Goal: Information Seeking & Learning: Find specific fact

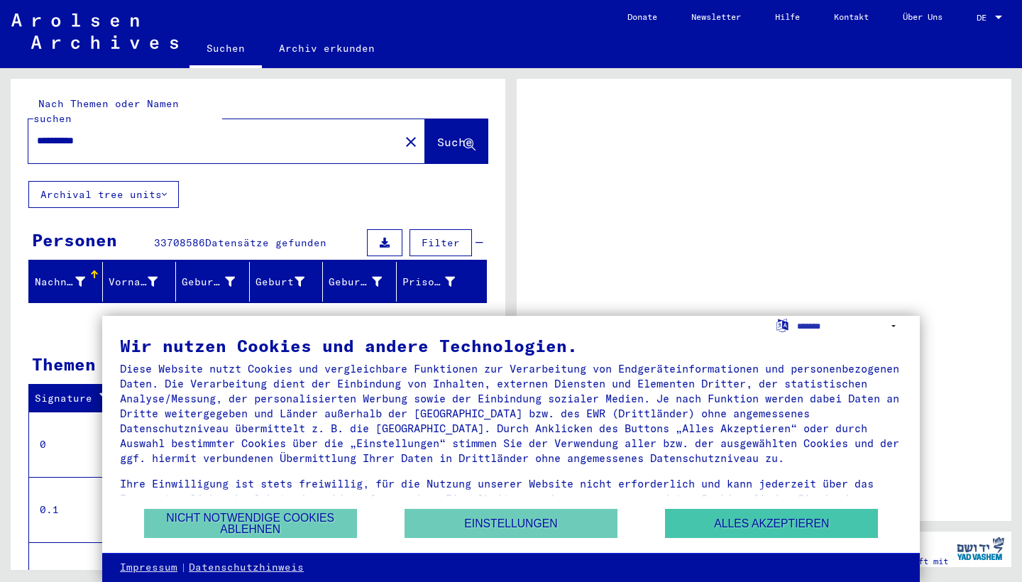
click at [769, 526] on button "Alles akzeptieren" at bounding box center [771, 523] width 213 height 29
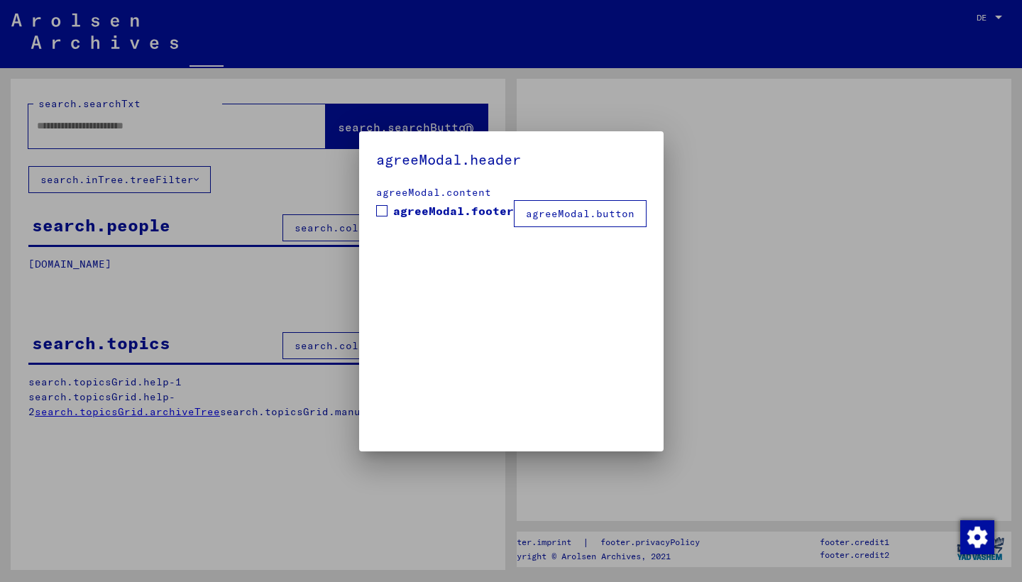
type input "**********"
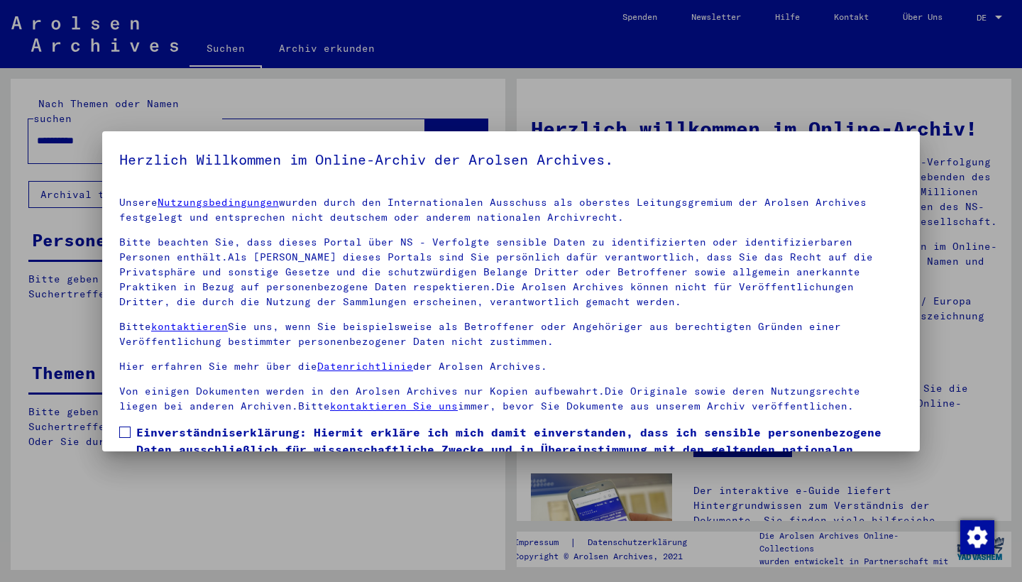
click at [988, 19] on div at bounding box center [511, 291] width 1022 height 582
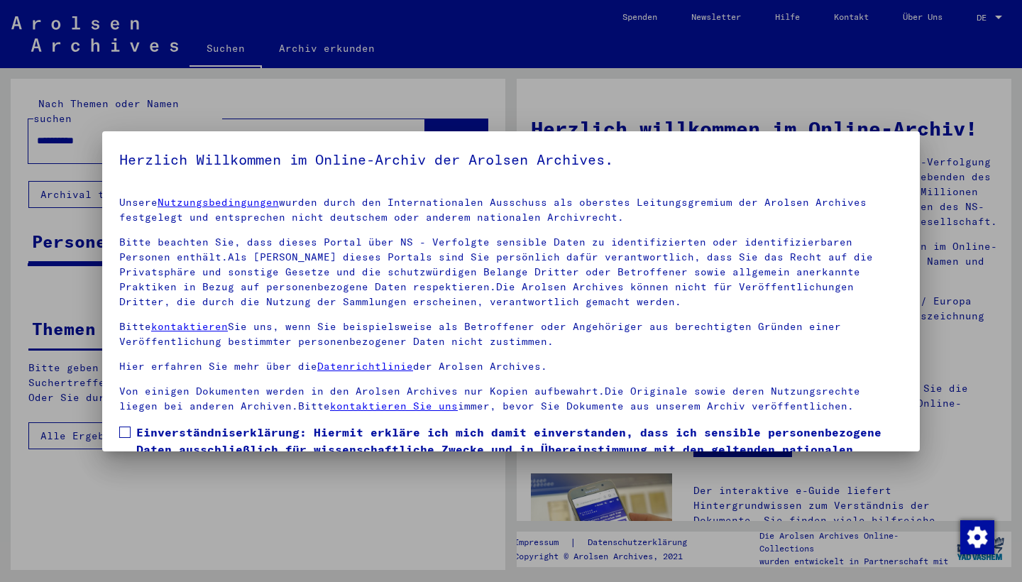
click at [672, 310] on div "Unsere Nutzungsbedingungen wurden durch den Internationalen Ausschuss als obers…" at bounding box center [511, 304] width 784 height 219
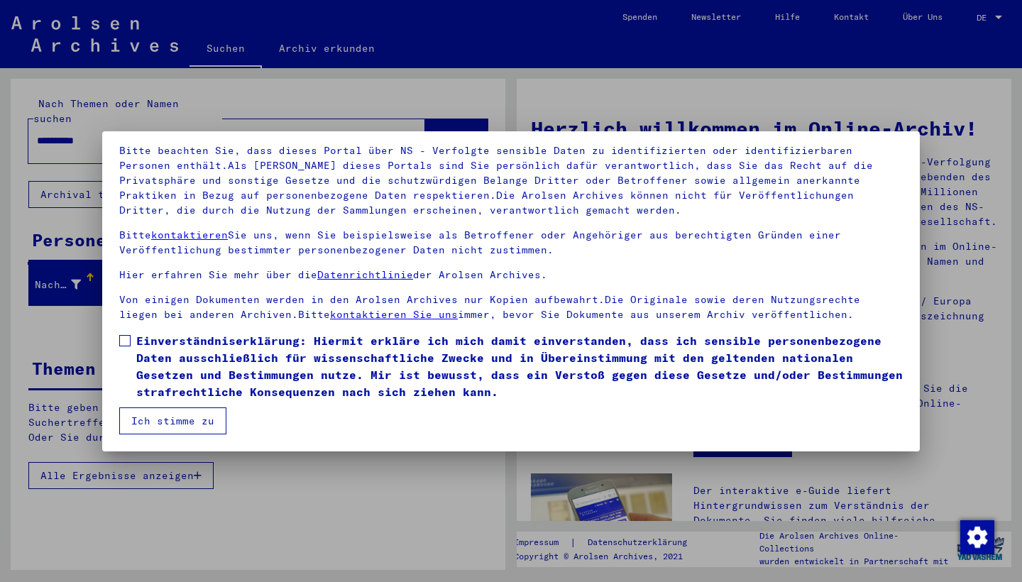
scroll to position [92, 0]
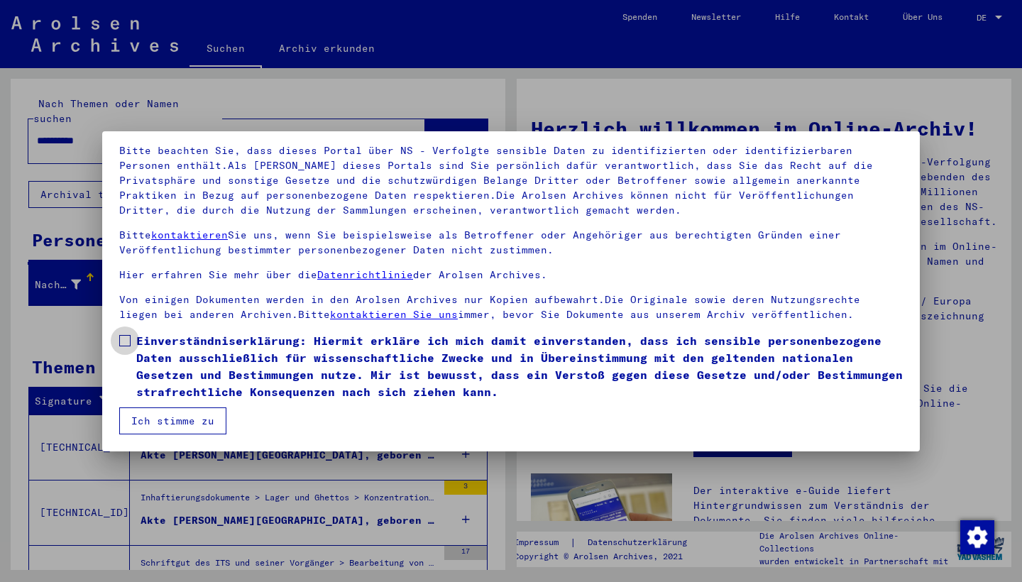
click at [121, 342] on span at bounding box center [124, 340] width 11 height 11
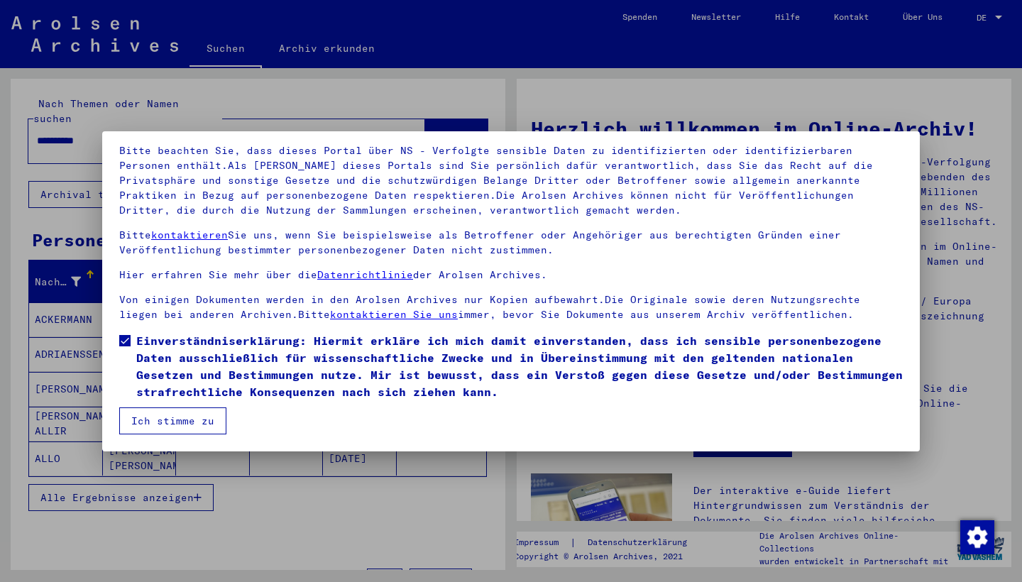
click at [175, 429] on button "Ich stimme zu" at bounding box center [172, 421] width 107 height 27
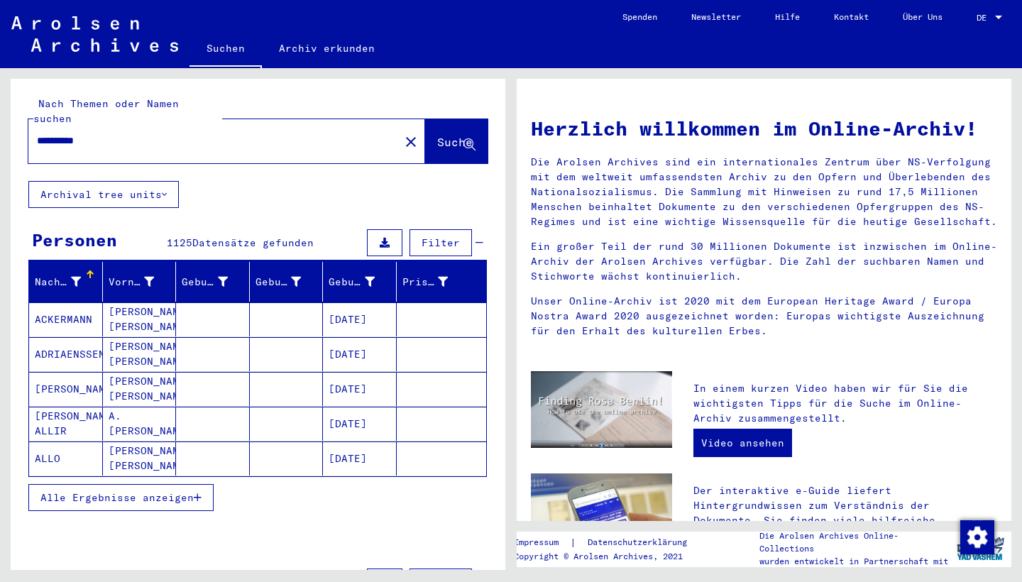
click at [986, 21] on span "DE" at bounding box center [985, 18] width 16 height 10
click at [980, 28] on span "English" at bounding box center [963, 25] width 35 height 11
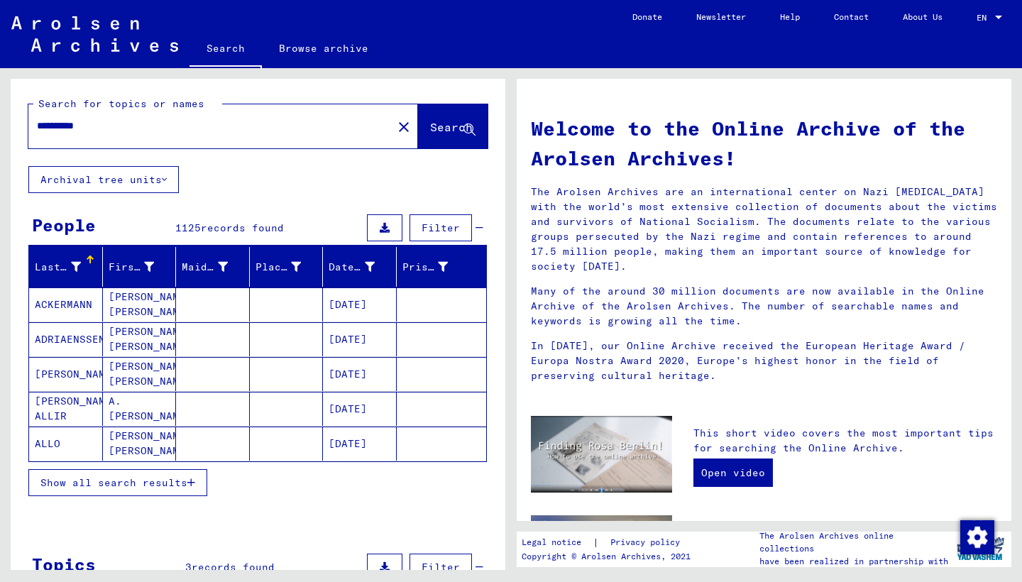
click at [430, 236] on button "Filter" at bounding box center [441, 227] width 62 height 27
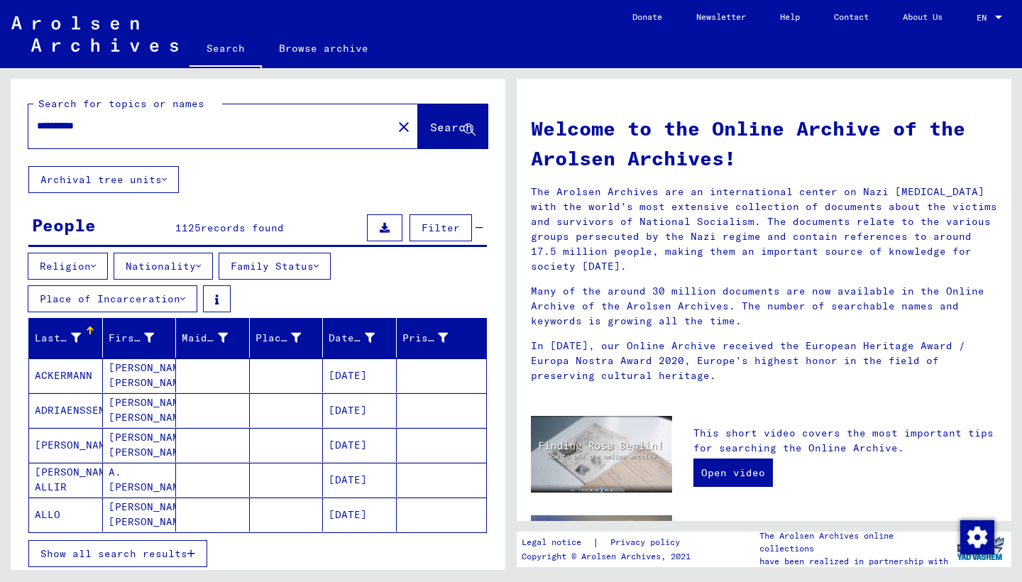
click at [187, 263] on button "Nationality" at bounding box center [163, 266] width 99 height 27
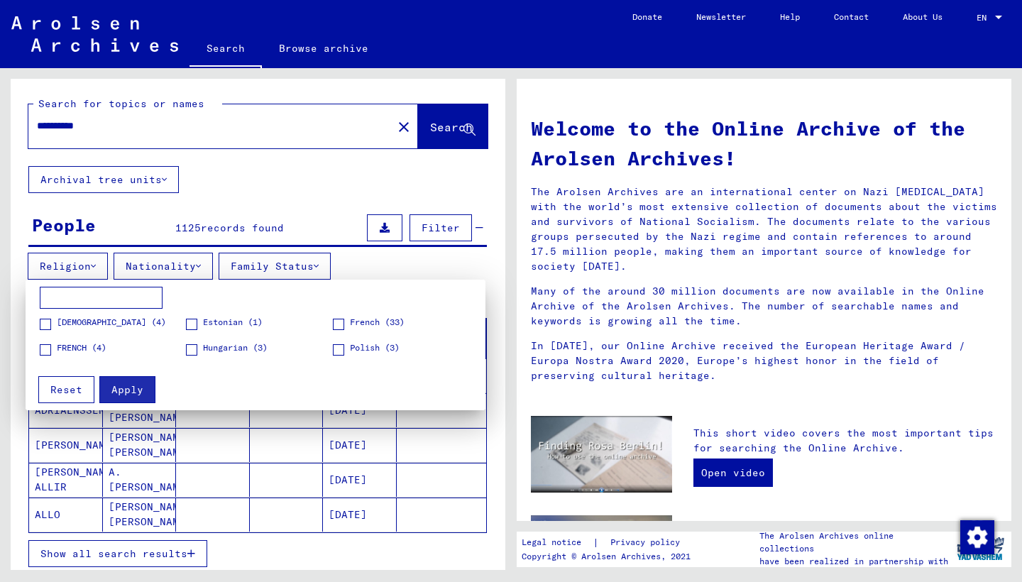
click at [48, 352] on span at bounding box center [45, 349] width 11 height 11
click at [138, 384] on span "Apply" at bounding box center [127, 389] width 32 height 13
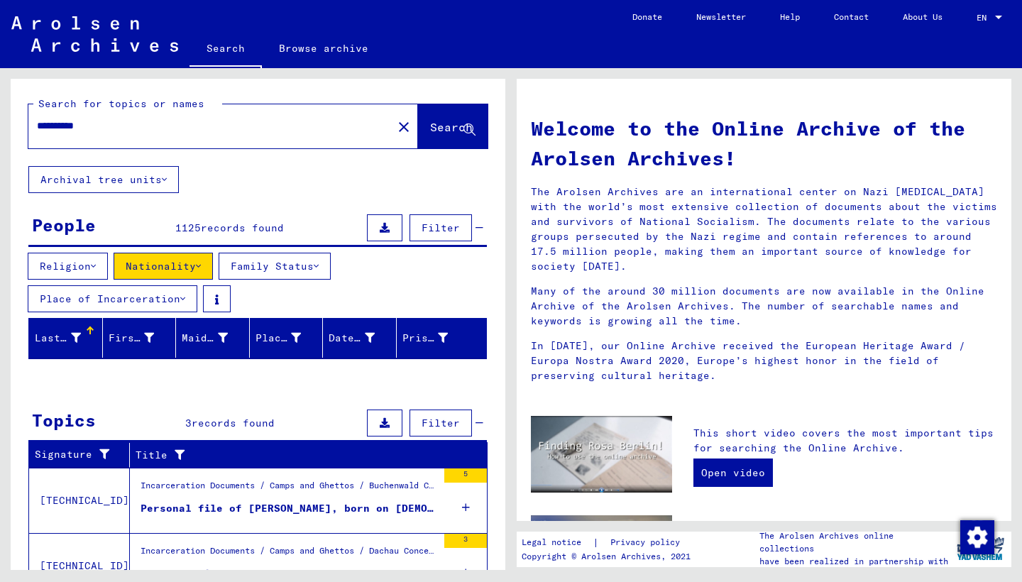
click at [208, 368] on div "Last Name First Name Maiden Name Place of Birth Date of Birth Prisoner # Signat…" at bounding box center [258, 344] width 495 height 53
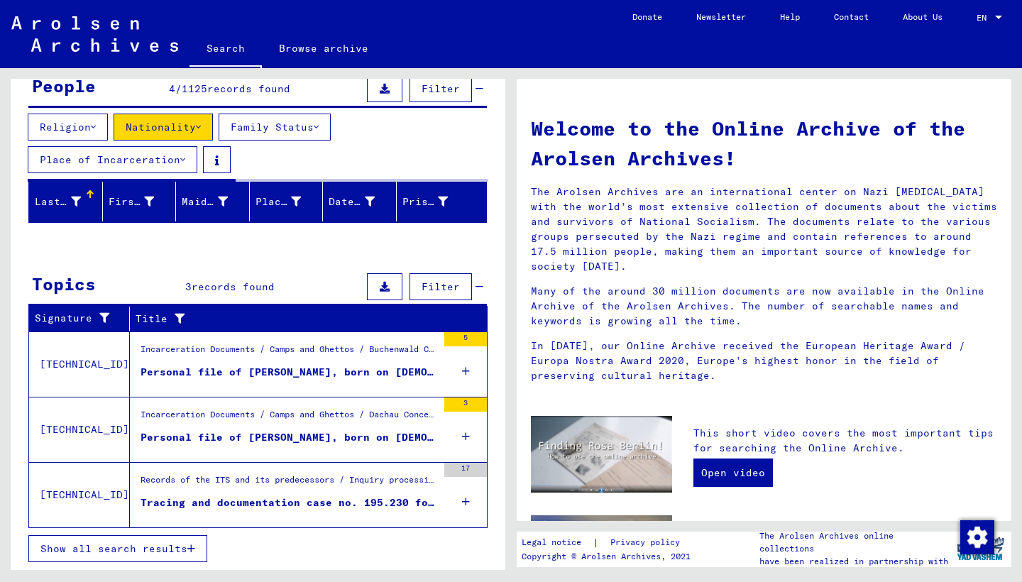
scroll to position [139, 0]
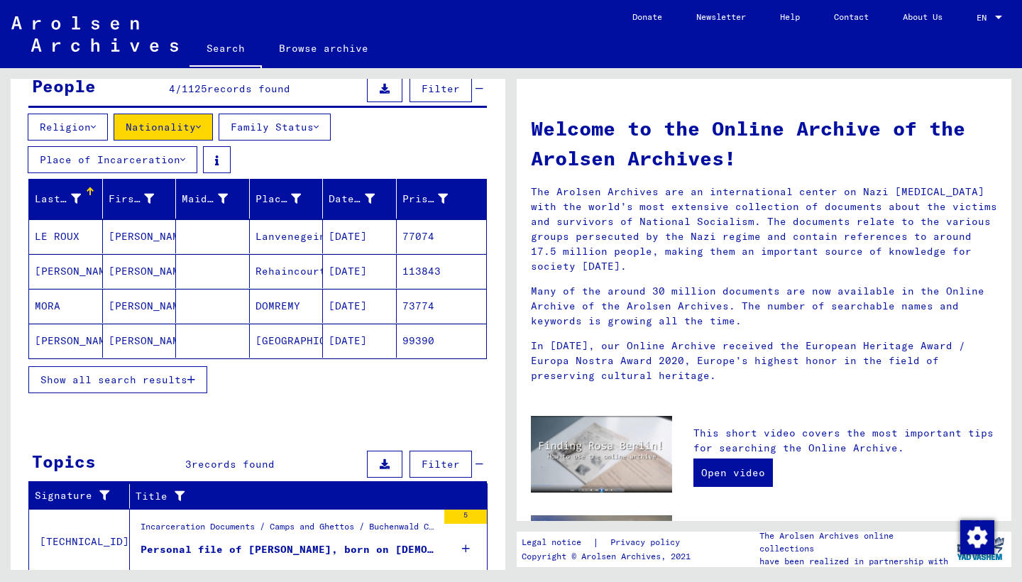
click at [138, 304] on mat-cell "[PERSON_NAME]" at bounding box center [140, 306] width 74 height 34
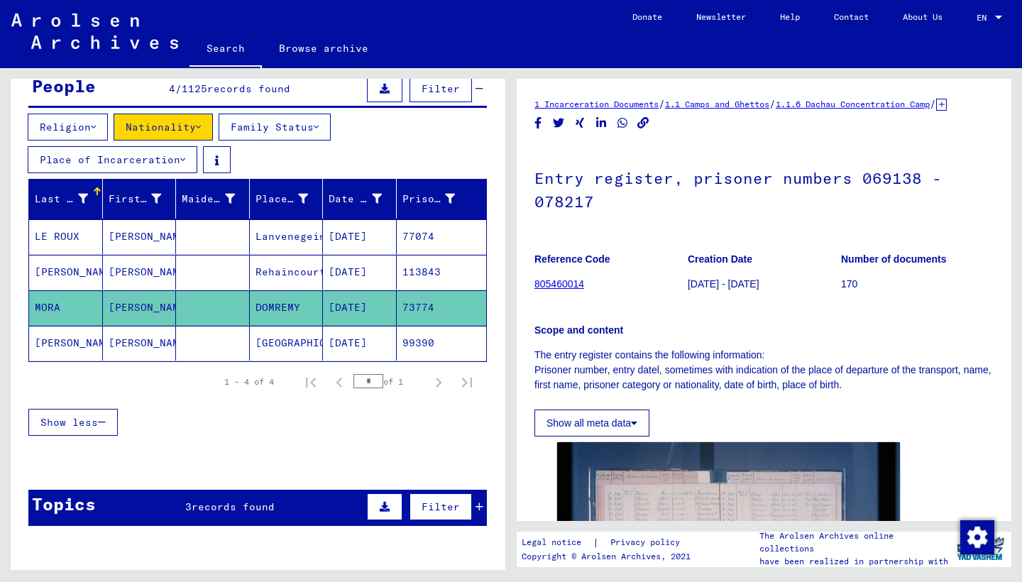
click at [879, 354] on div "Scope and content The entry register contains the following information: Prison…" at bounding box center [764, 349] width 459 height 87
click at [880, 393] on p "The entry register contains the following information: Prisoner number, entry d…" at bounding box center [764, 370] width 459 height 45
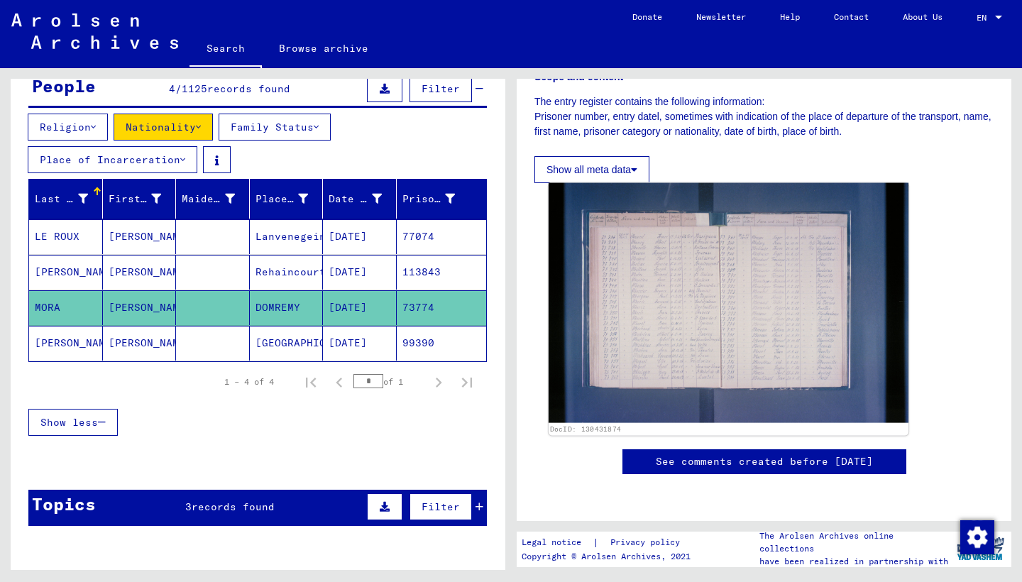
scroll to position [271, 0]
click at [672, 229] on img at bounding box center [729, 303] width 360 height 240
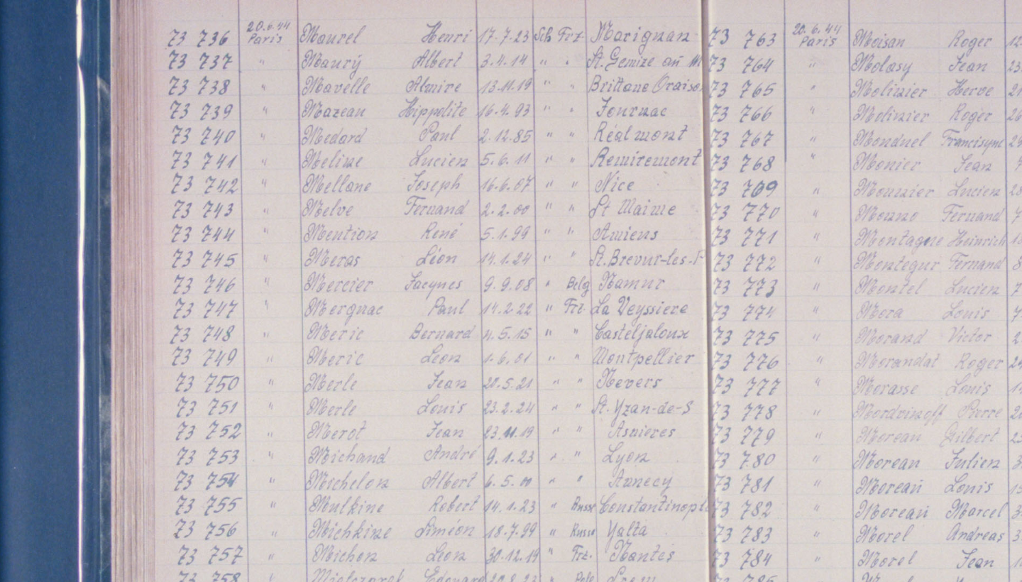
drag, startPoint x: 173, startPoint y: 74, endPoint x: 161, endPoint y: 107, distance: 35.5
drag, startPoint x: 179, startPoint y: 72, endPoint x: 175, endPoint y: 104, distance: 32.1
click at [102, 98] on img at bounding box center [511, 256] width 818 height 440
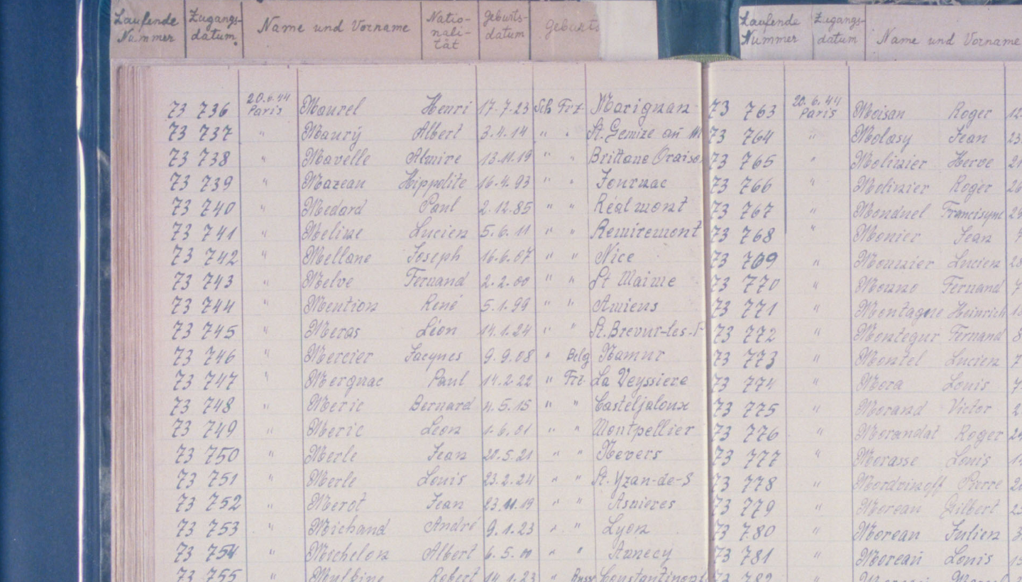
drag, startPoint x: 55, startPoint y: 98, endPoint x: 65, endPoint y: 121, distance: 25.5
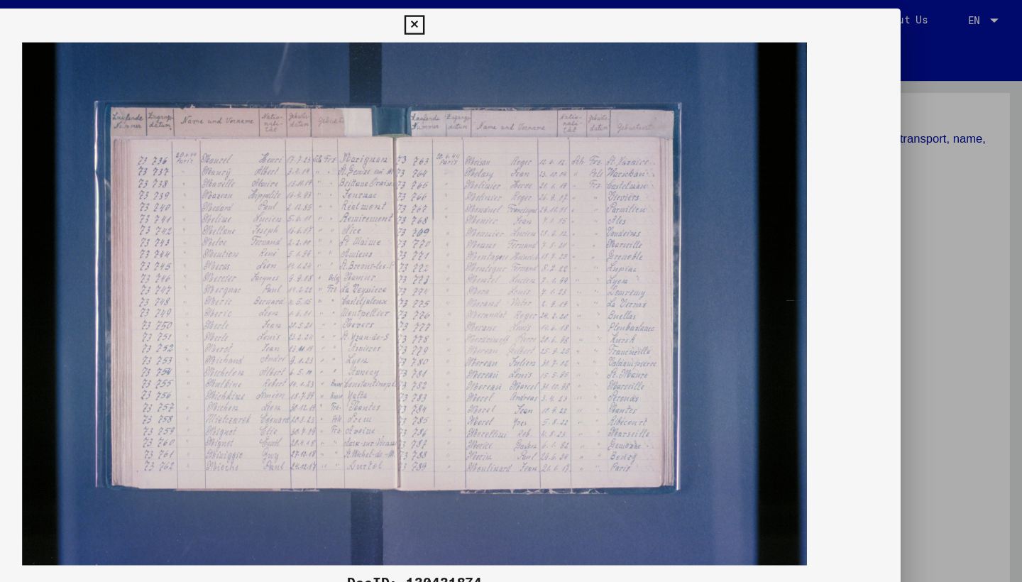
drag, startPoint x: 251, startPoint y: 293, endPoint x: 319, endPoint y: 269, distance: 71.4
click at [642, 285] on img at bounding box center [511, 256] width 818 height 440
drag, startPoint x: 642, startPoint y: 285, endPoint x: 555, endPoint y: 285, distance: 87.3
drag, startPoint x: 555, startPoint y: 285, endPoint x: 664, endPoint y: 266, distance: 111.0
drag, startPoint x: 664, startPoint y: 266, endPoint x: 738, endPoint y: 246, distance: 77.3
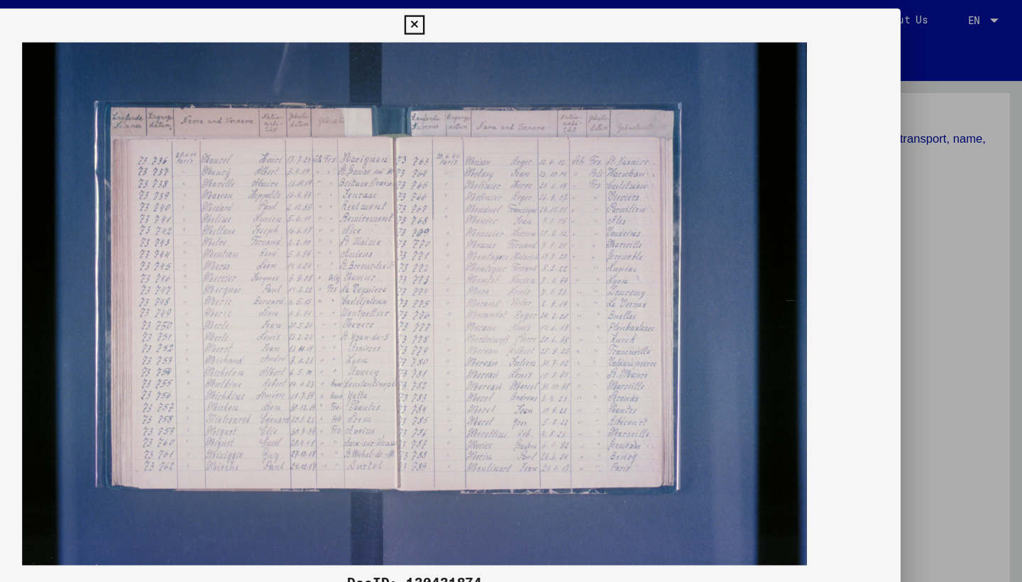
click at [503, 400] on img at bounding box center [511, 256] width 818 height 440
click at [509, 486] on div "DocID: 130431874" at bounding box center [511, 489] width 818 height 17
drag, startPoint x: 509, startPoint y: 486, endPoint x: 537, endPoint y: 486, distance: 28.4
click at [514, 486] on div "DocID: 130431874" at bounding box center [511, 489] width 818 height 17
click at [731, 287] on img at bounding box center [511, 256] width 818 height 440
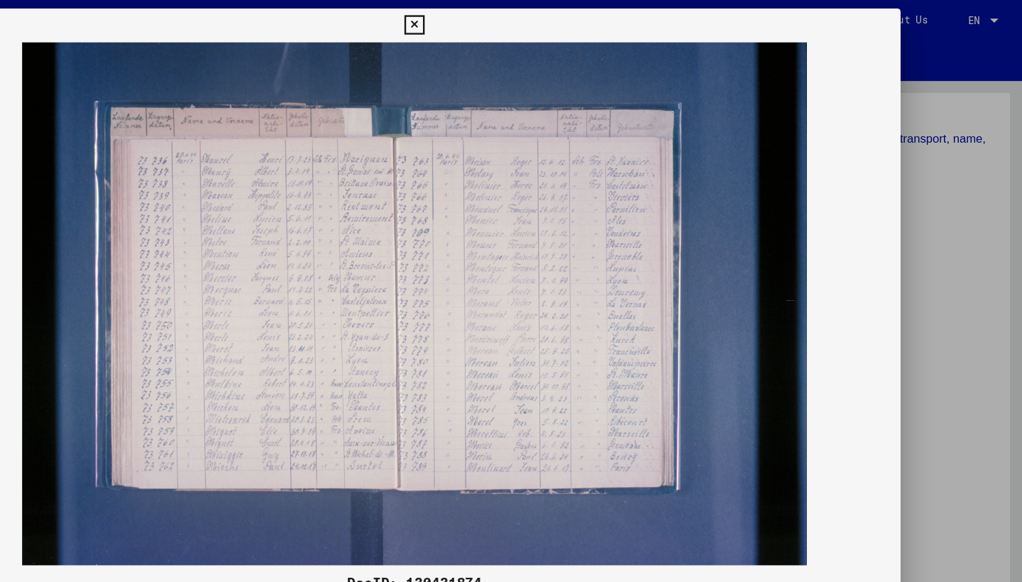
click at [731, 287] on img at bounding box center [511, 256] width 818 height 440
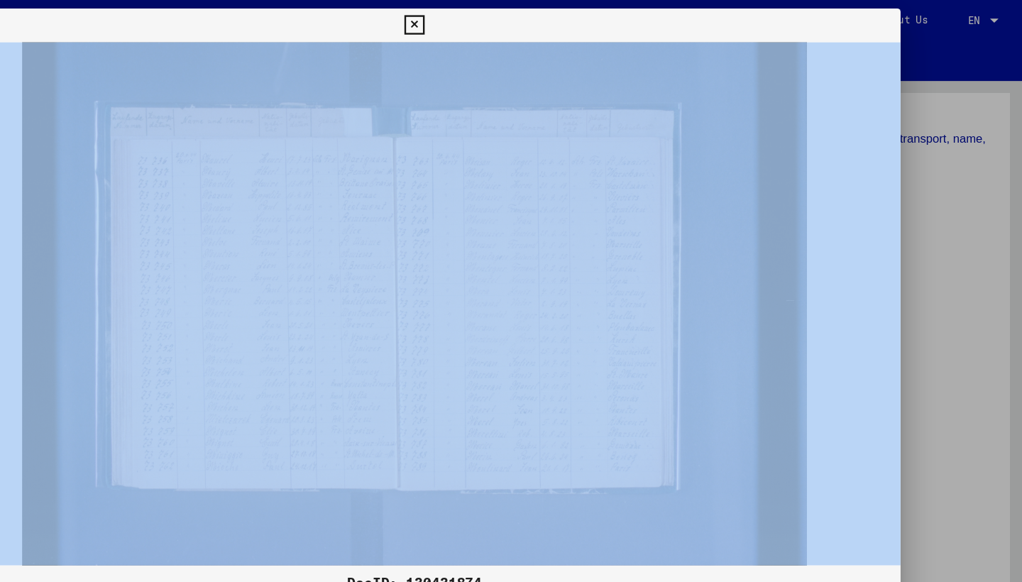
drag, startPoint x: 709, startPoint y: 300, endPoint x: 840, endPoint y: 169, distance: 185.3
drag, startPoint x: 840, startPoint y: 169, endPoint x: 501, endPoint y: 165, distance: 338.7
click at [503, 167] on div "DocID: 130431874 DeepLink: [URL][DOMAIN_NAME]" at bounding box center [511, 291] width 1022 height 582
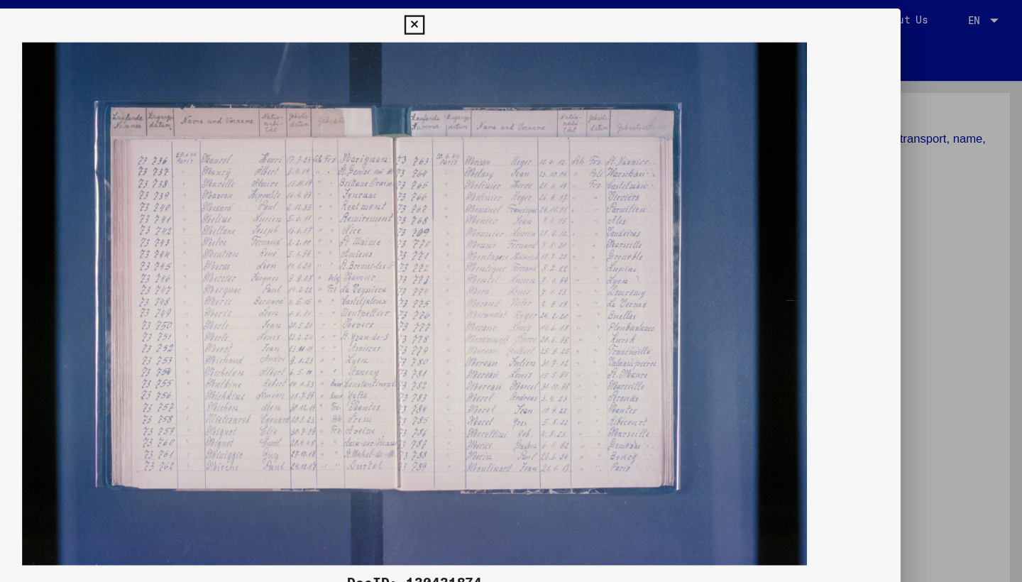
click at [102, 175] on img at bounding box center [511, 256] width 818 height 440
click at [519, 23] on icon at bounding box center [511, 21] width 16 height 17
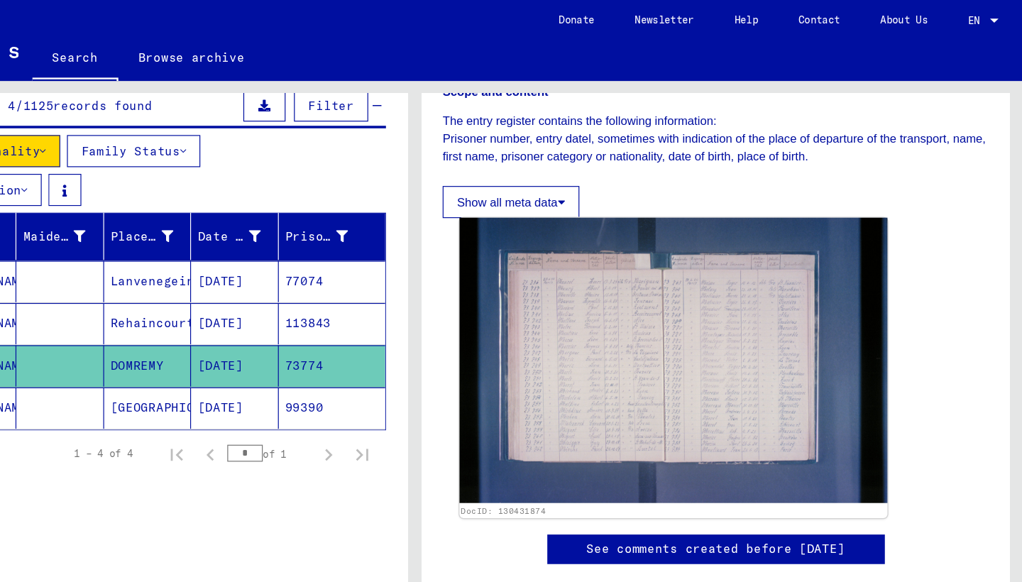
click at [552, 264] on img at bounding box center [729, 303] width 360 height 240
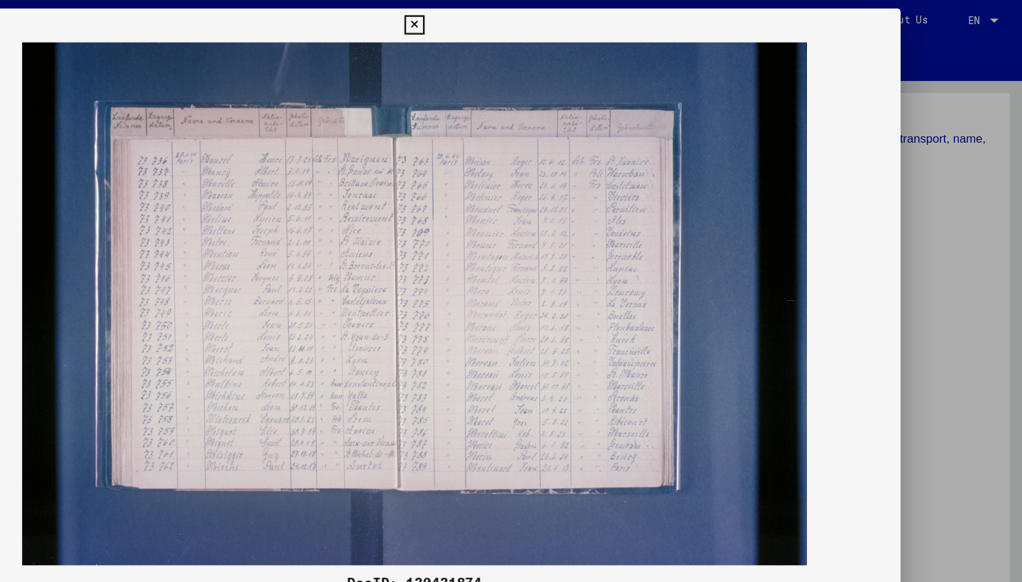
click at [725, 318] on img at bounding box center [511, 256] width 818 height 440
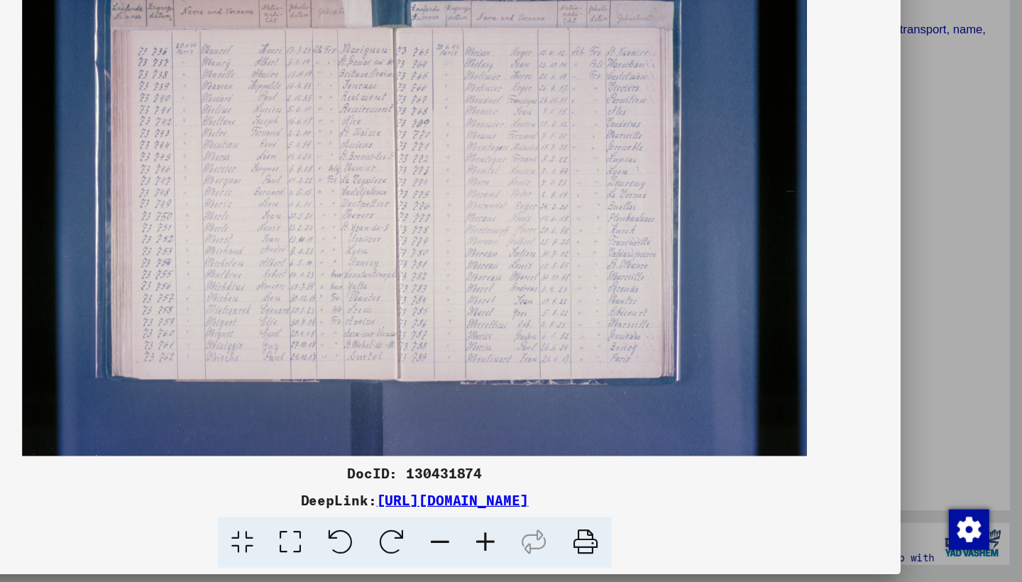
click at [633, 527] on icon at bounding box center [654, 548] width 43 height 43
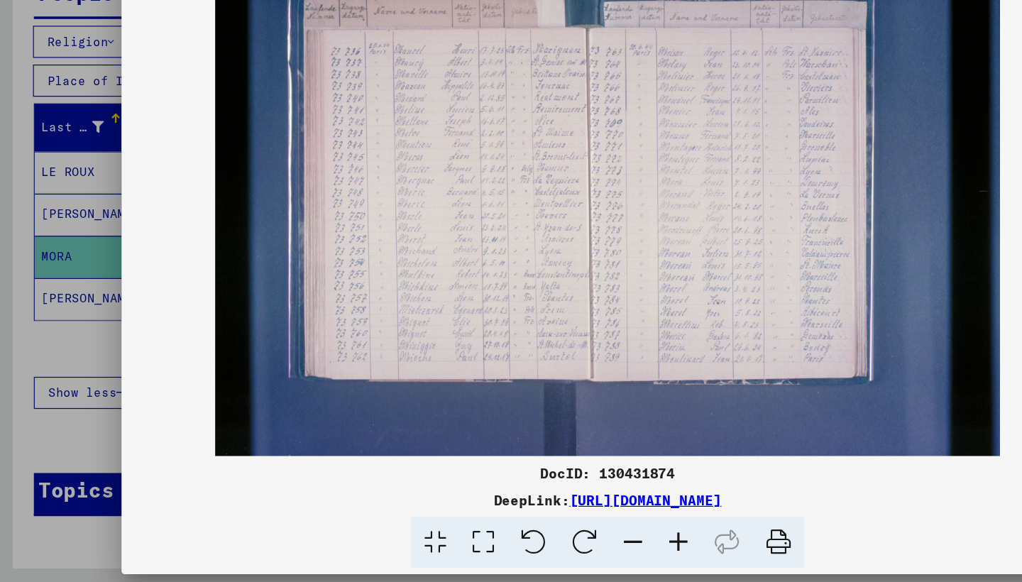
click at [479, 506] on link "[URL][DOMAIN_NAME]" at bounding box center [543, 513] width 128 height 14
click at [371, 527] on icon at bounding box center [366, 548] width 40 height 43
click at [406, 527] on icon at bounding box center [406, 548] width 40 height 43
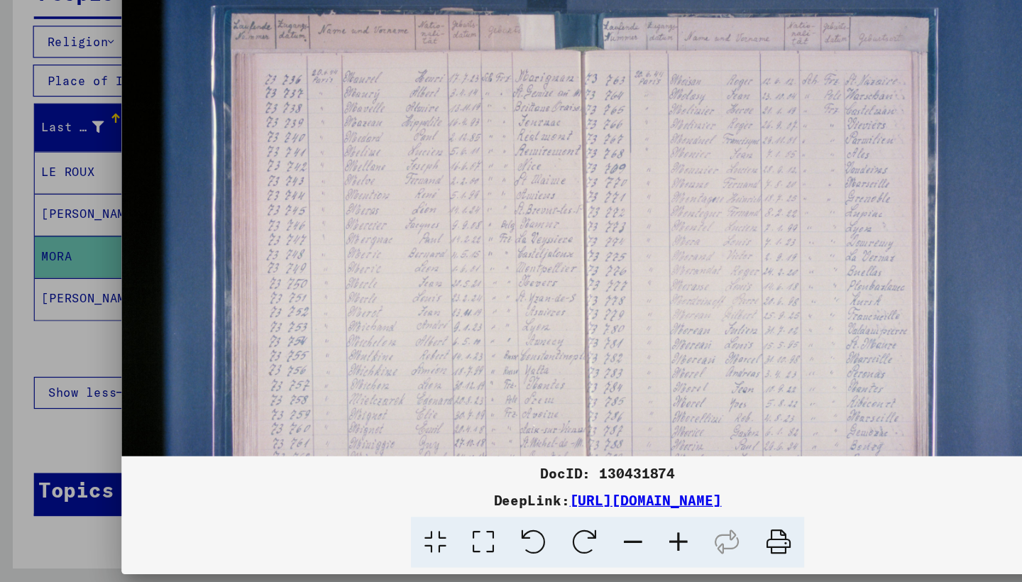
click at [406, 527] on icon at bounding box center [406, 548] width 40 height 43
drag, startPoint x: 574, startPoint y: 204, endPoint x: 568, endPoint y: 300, distance: 96.0
click at [616, 527] on icon at bounding box center [611, 548] width 43 height 43
click at [559, 527] on icon at bounding box center [571, 548] width 38 height 43
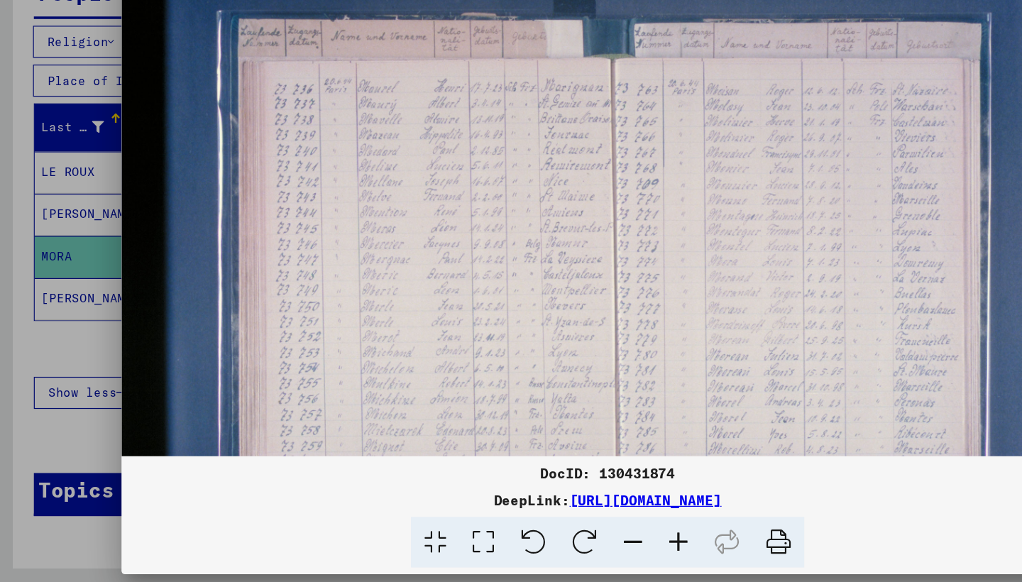
click at [538, 527] on icon at bounding box center [532, 548] width 38 height 43
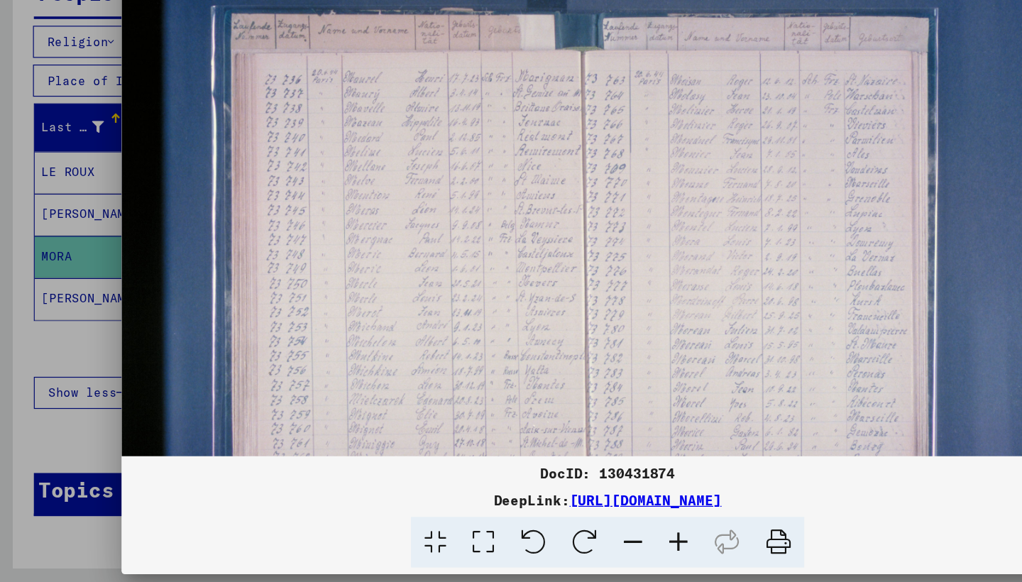
click at [538, 527] on icon at bounding box center [532, 548] width 38 height 43
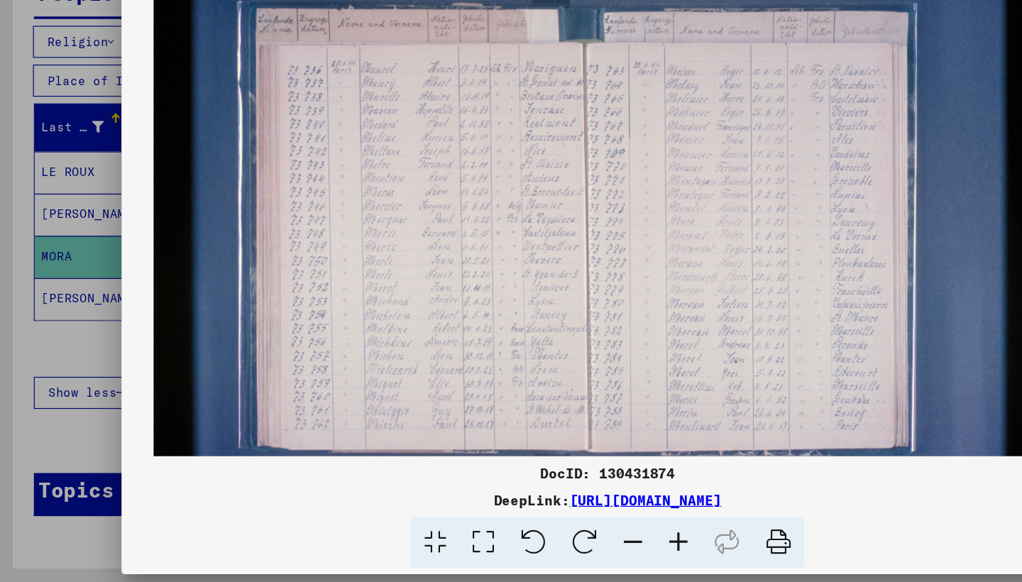
click at [538, 527] on icon at bounding box center [532, 548] width 38 height 43
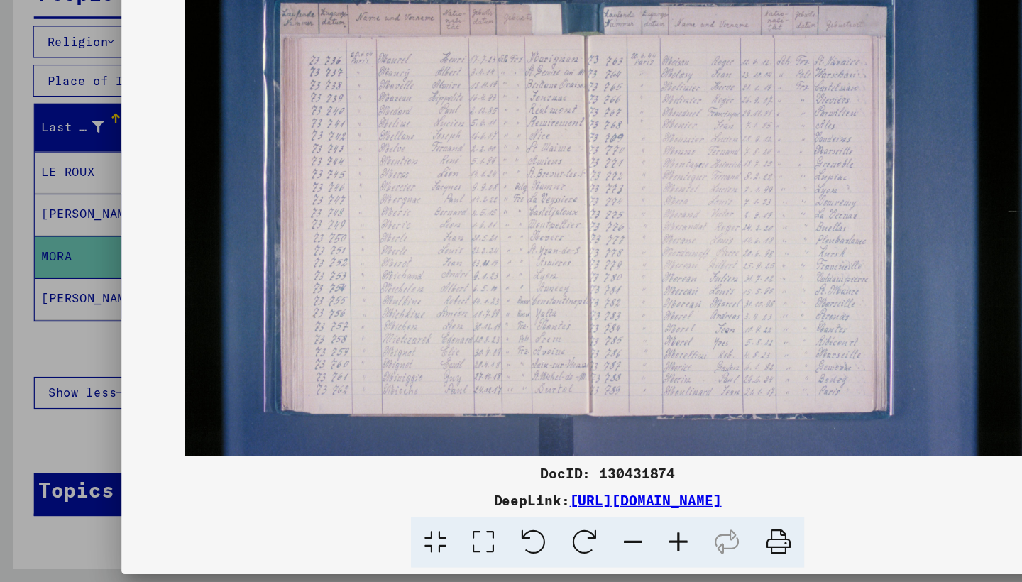
click at [438, 527] on icon at bounding box center [448, 548] width 43 height 43
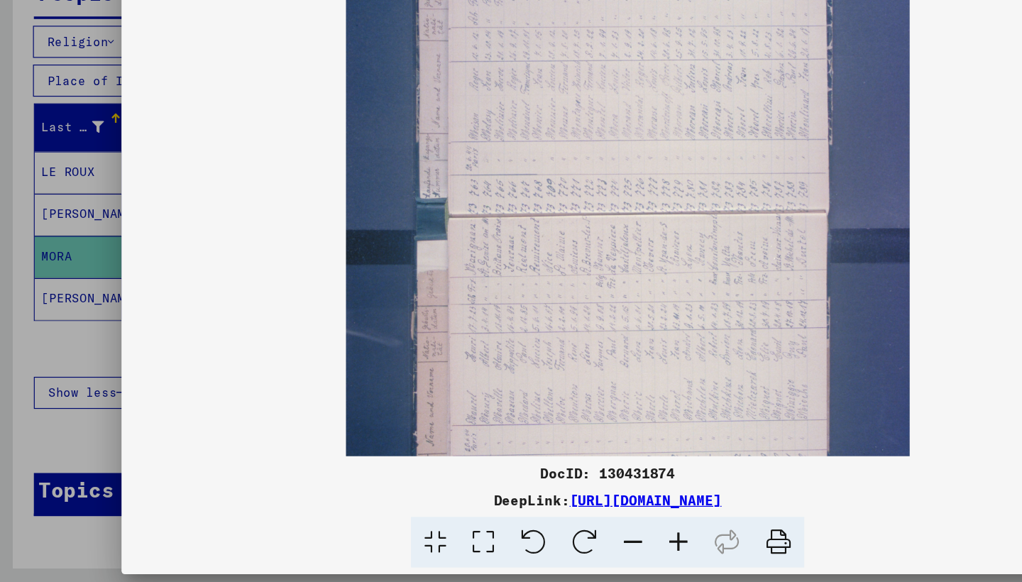
click at [441, 527] on icon at bounding box center [448, 548] width 43 height 43
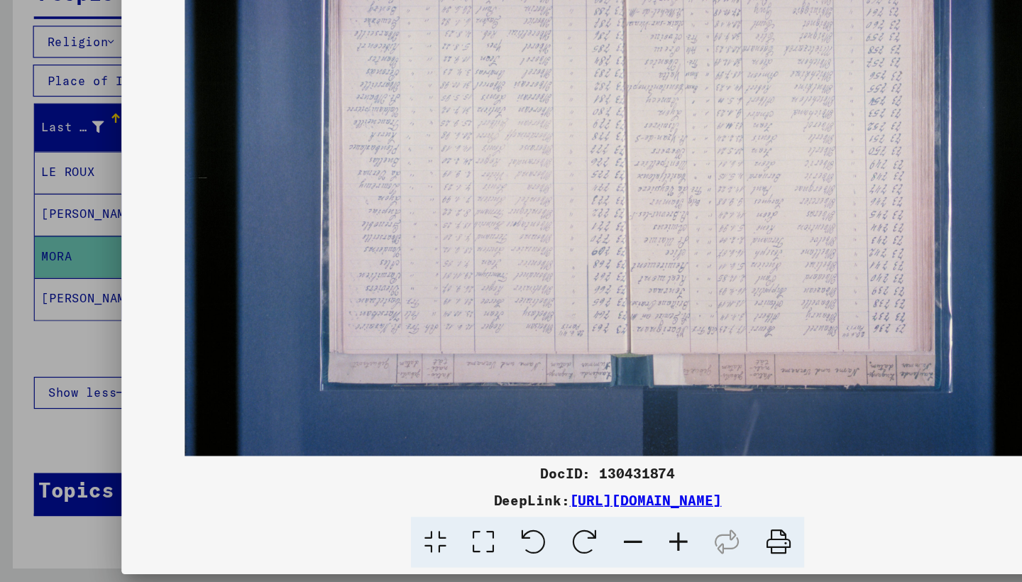
click at [441, 527] on icon at bounding box center [448, 548] width 43 height 43
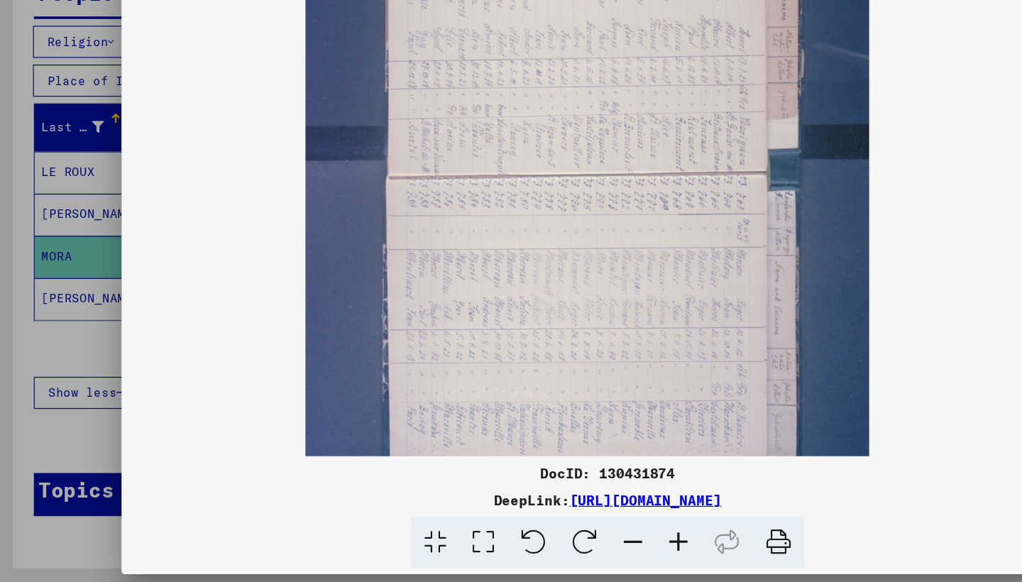
click at [442, 527] on icon at bounding box center [448, 548] width 43 height 43
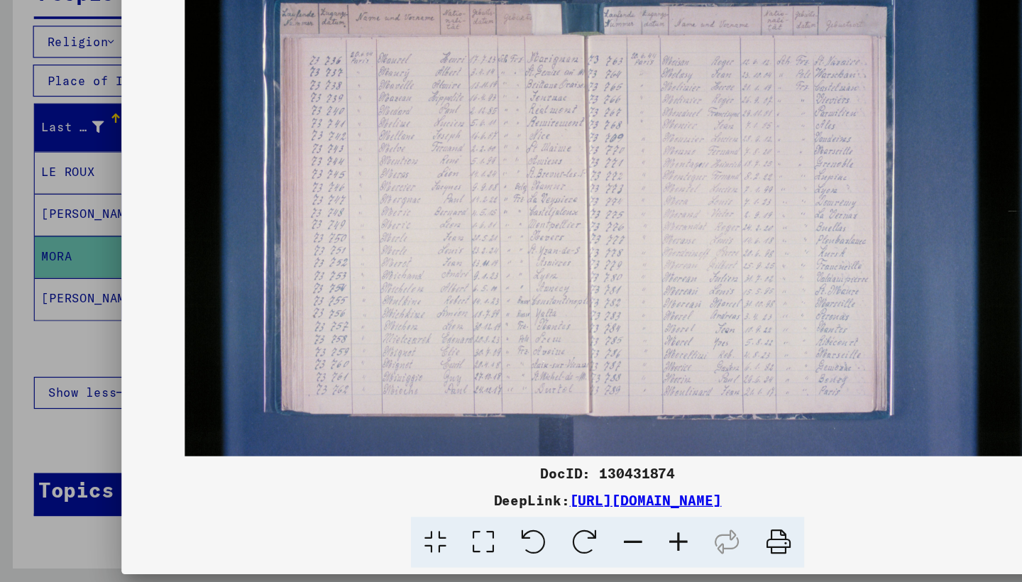
click at [796, 527] on div at bounding box center [511, 548] width 807 height 43
click at [405, 527] on icon at bounding box center [406, 548] width 40 height 43
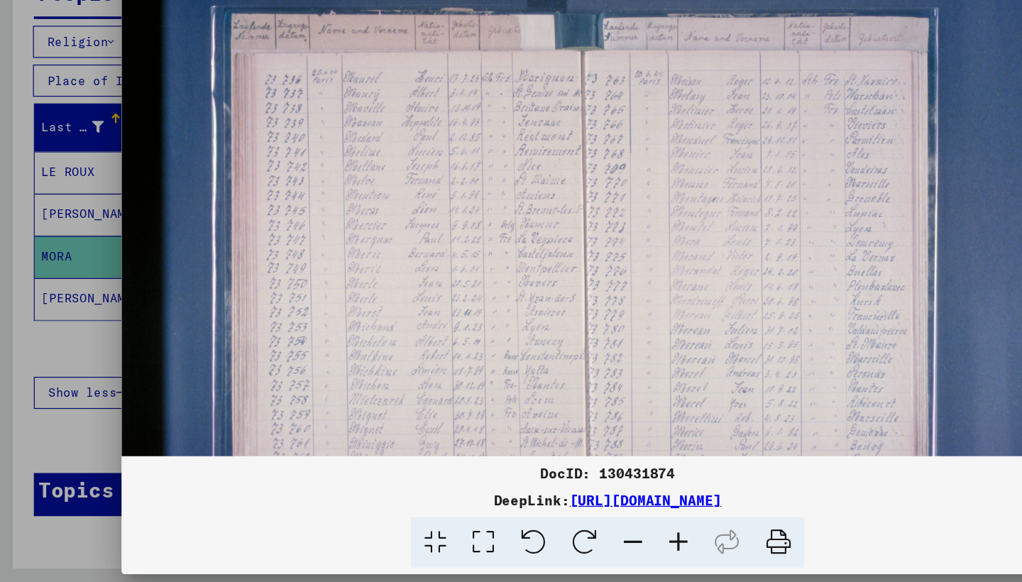
click at [352, 527] on icon at bounding box center [366, 548] width 40 height 43
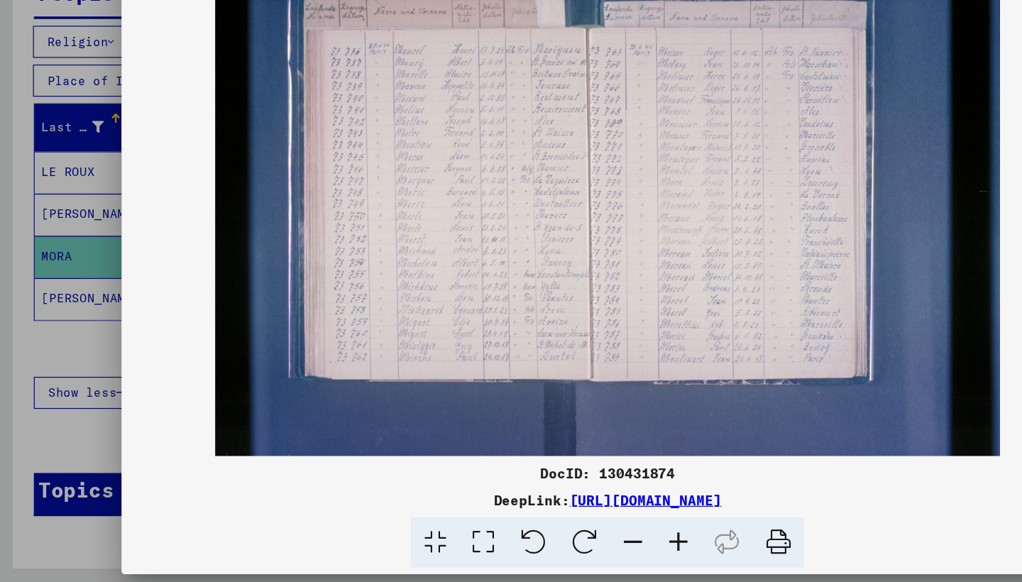
click at [94, 160] on div at bounding box center [511, 291] width 1022 height 582
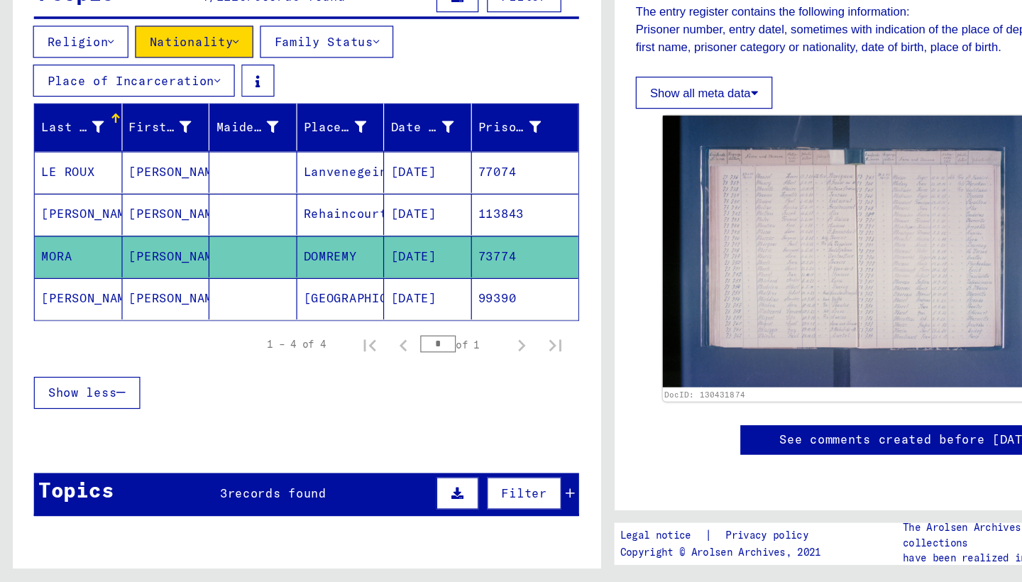
click at [94, 219] on mat-cell "LE ROUX" at bounding box center [66, 236] width 74 height 35
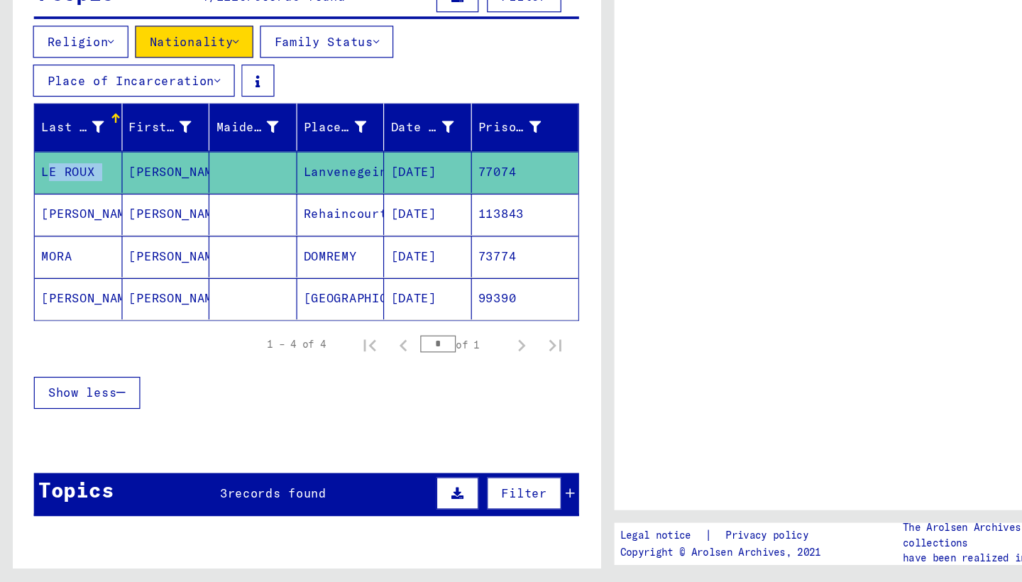
click at [94, 219] on mat-cell "LE ROUX" at bounding box center [66, 236] width 74 height 35
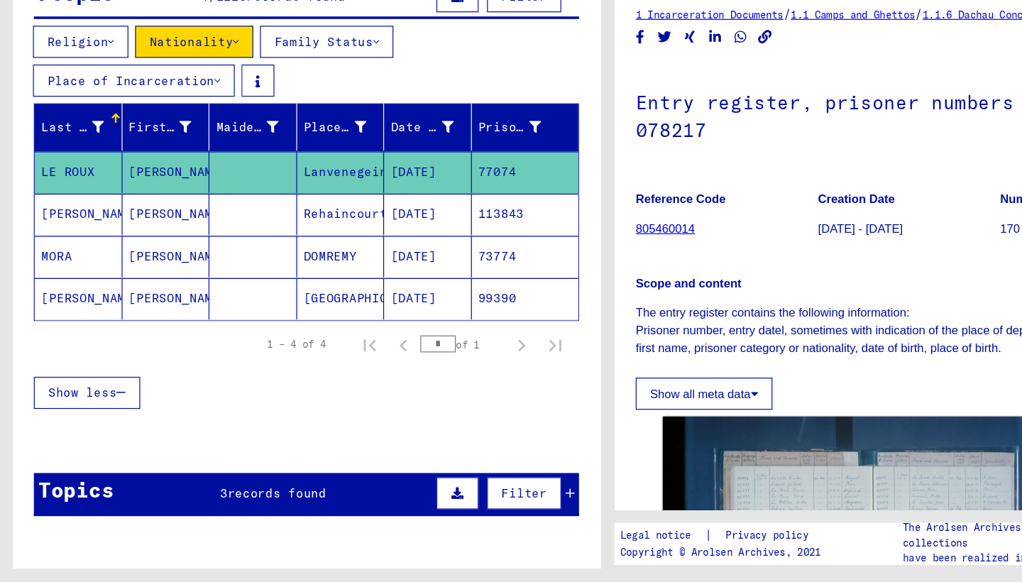
click at [159, 255] on mat-cell "[PERSON_NAME]" at bounding box center [140, 272] width 74 height 35
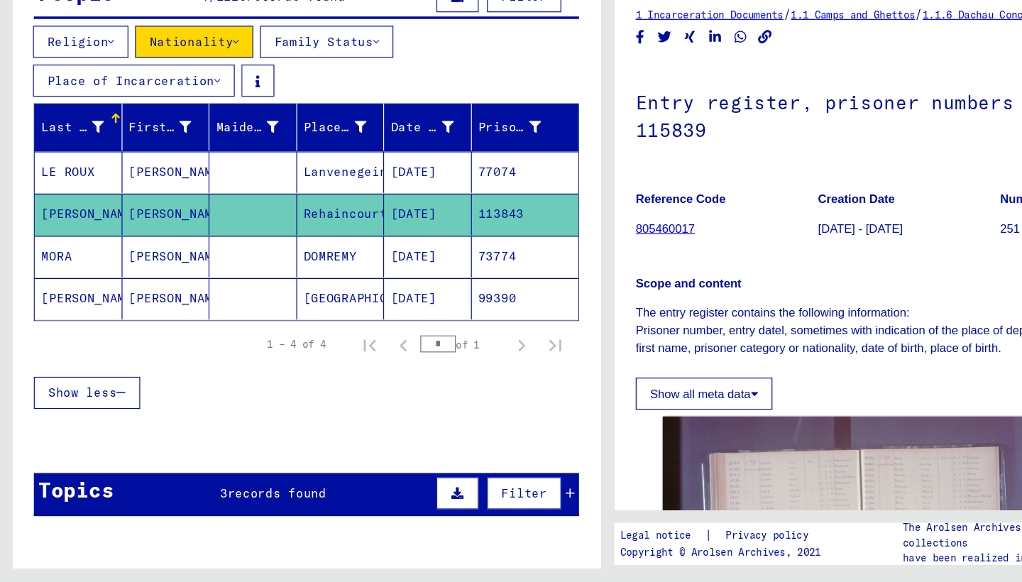
click at [190, 290] on mat-cell at bounding box center [213, 307] width 74 height 35
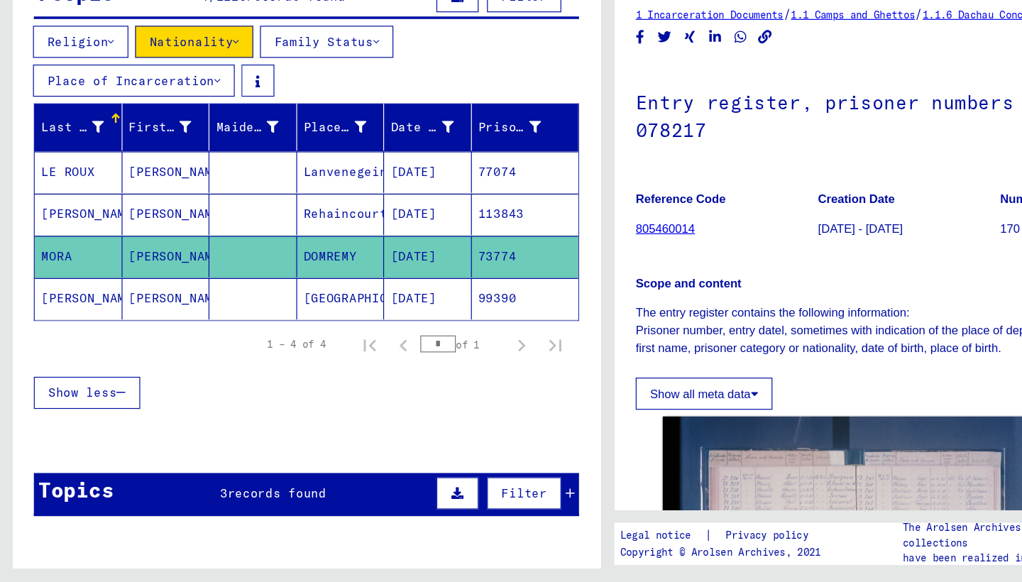
click at [755, 323] on p "Scope and content" at bounding box center [764, 330] width 459 height 15
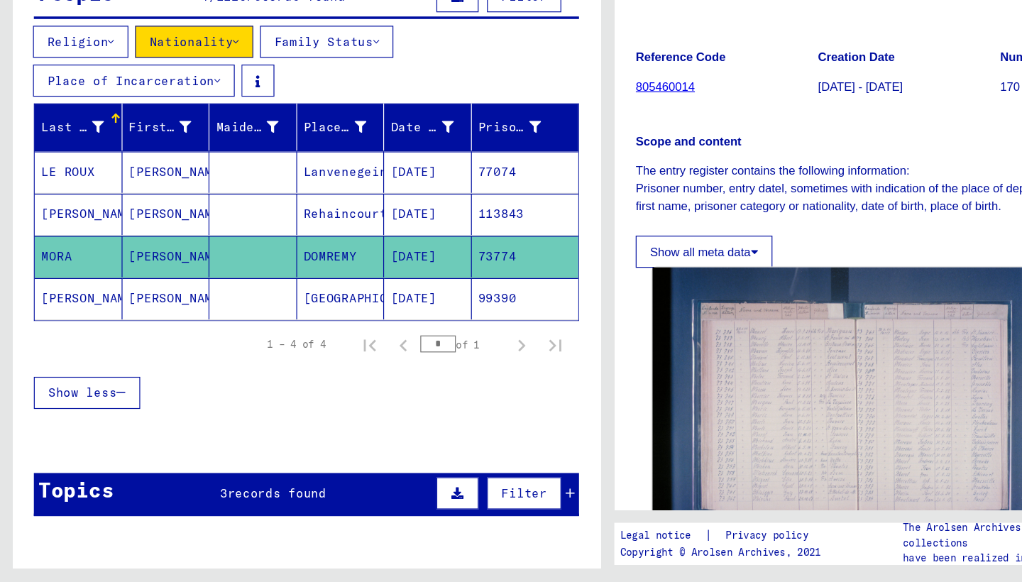
scroll to position [131, 0]
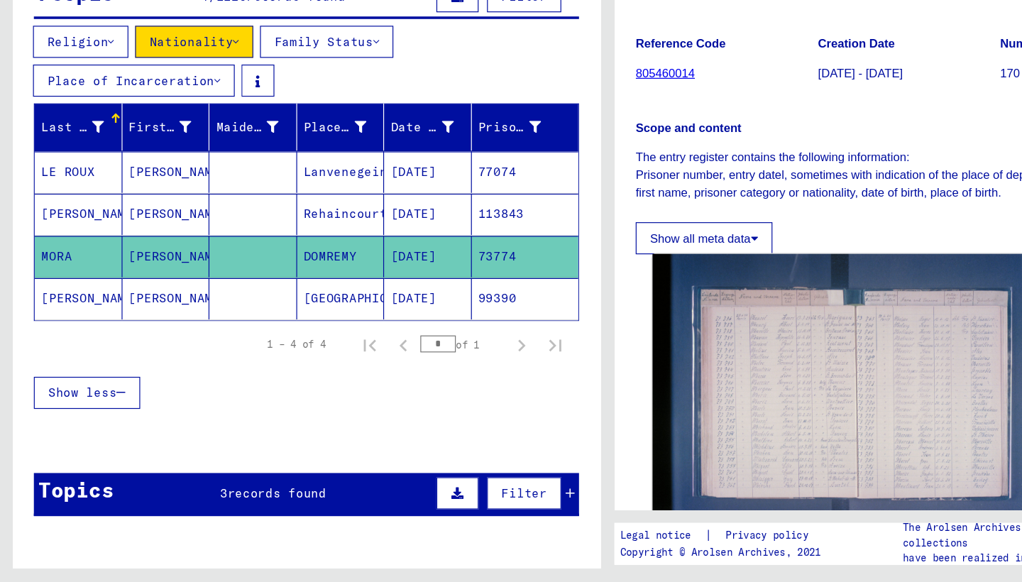
click at [741, 326] on img at bounding box center [729, 426] width 360 height 240
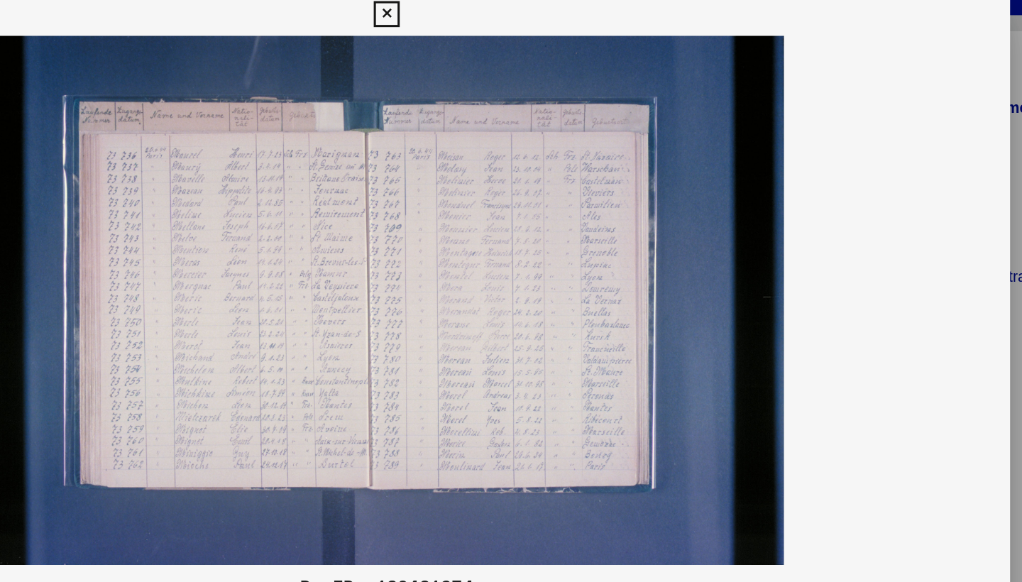
drag, startPoint x: 430, startPoint y: 264, endPoint x: 400, endPoint y: 219, distance: 54.2
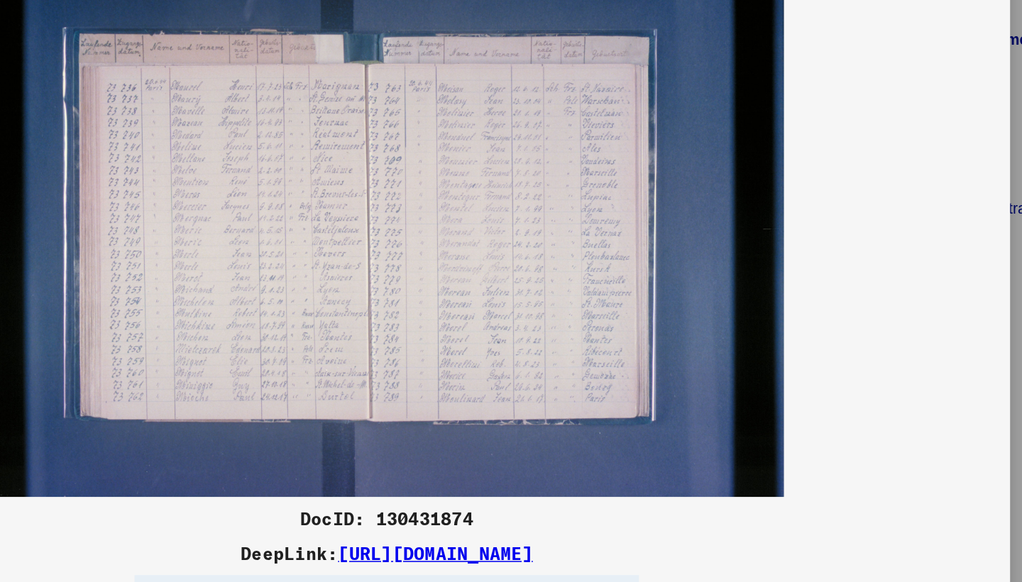
drag, startPoint x: 527, startPoint y: 375, endPoint x: 509, endPoint y: 379, distance: 18.3
click at [509, 435] on div "DocID: 130431874 DeepLink: [URL][DOMAIN_NAME]" at bounding box center [511, 479] width 818 height 89
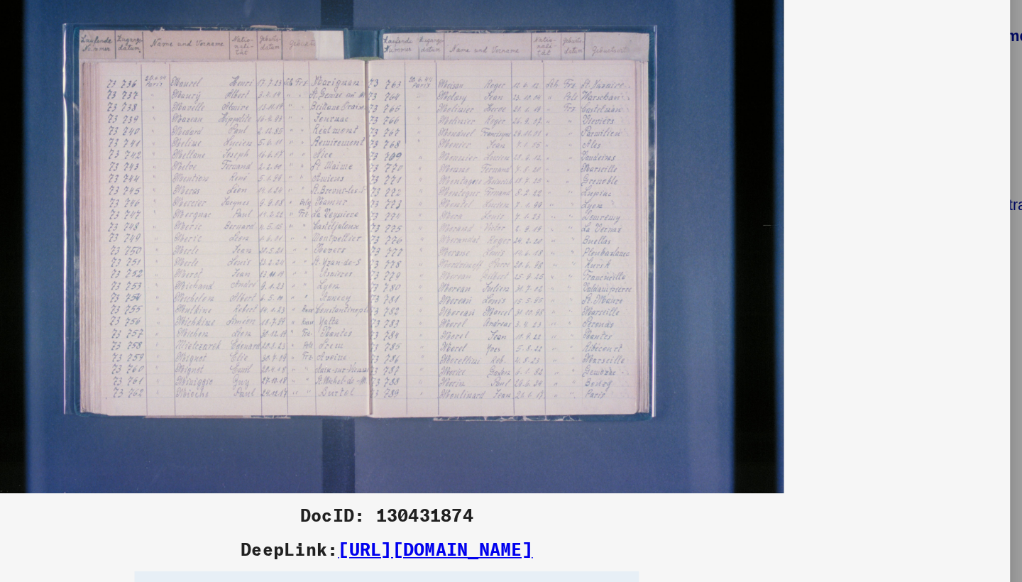
click at [553, 286] on img at bounding box center [511, 255] width 818 height 347
click at [446, 185] on img at bounding box center [511, 255] width 818 height 347
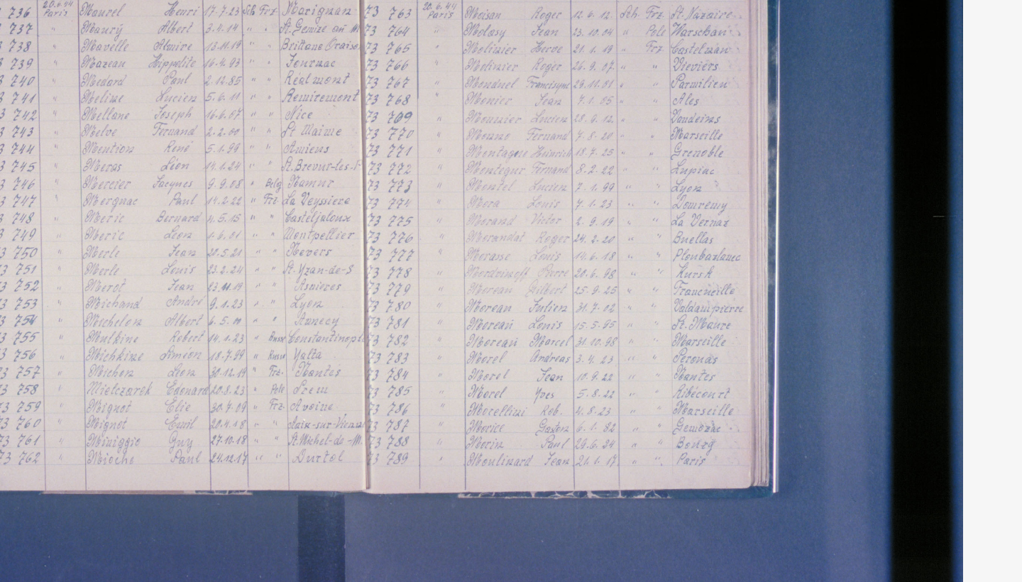
drag, startPoint x: 173, startPoint y: 111, endPoint x: 291, endPoint y: 154, distance: 126.0
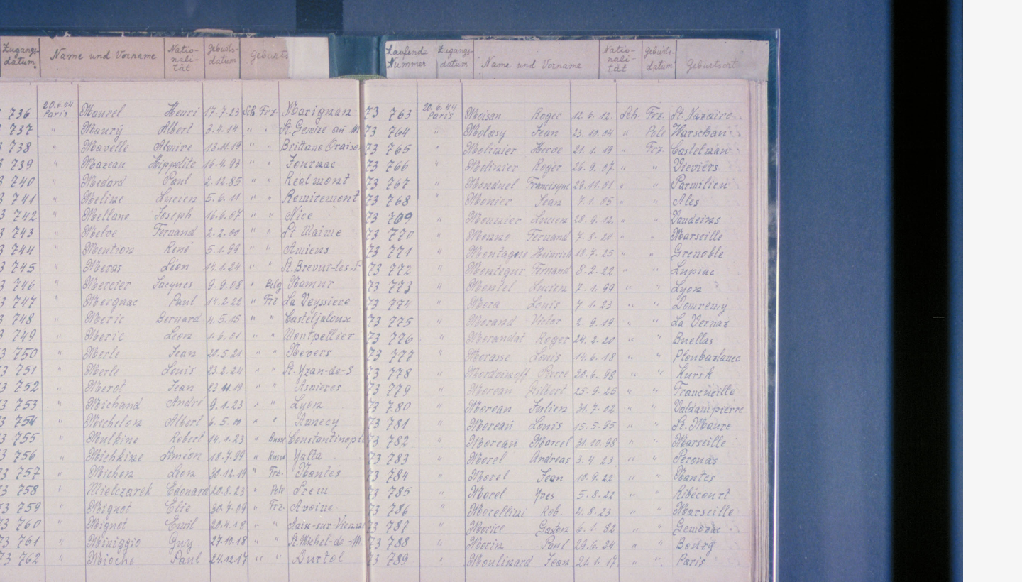
click at [422, 138] on img at bounding box center [511, 255] width 818 height 347
click at [388, 232] on img at bounding box center [511, 255] width 818 height 347
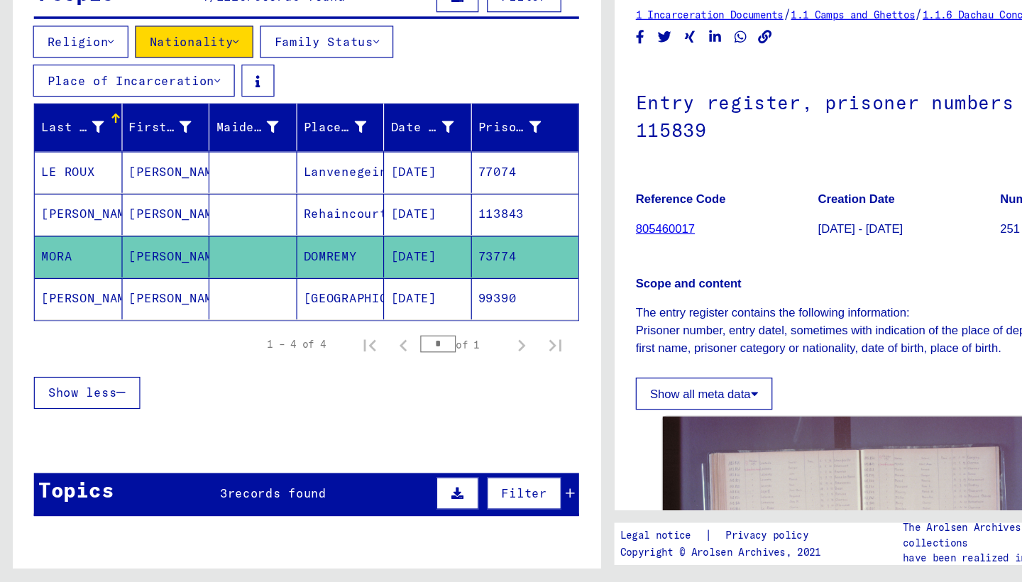
click at [684, 242] on figure "Reference Code 805460017" at bounding box center [611, 274] width 153 height 64
drag, startPoint x: 746, startPoint y: 257, endPoint x: 623, endPoint y: 249, distance: 123.1
click at [620, 323] on p "Scope and content" at bounding box center [764, 330] width 459 height 15
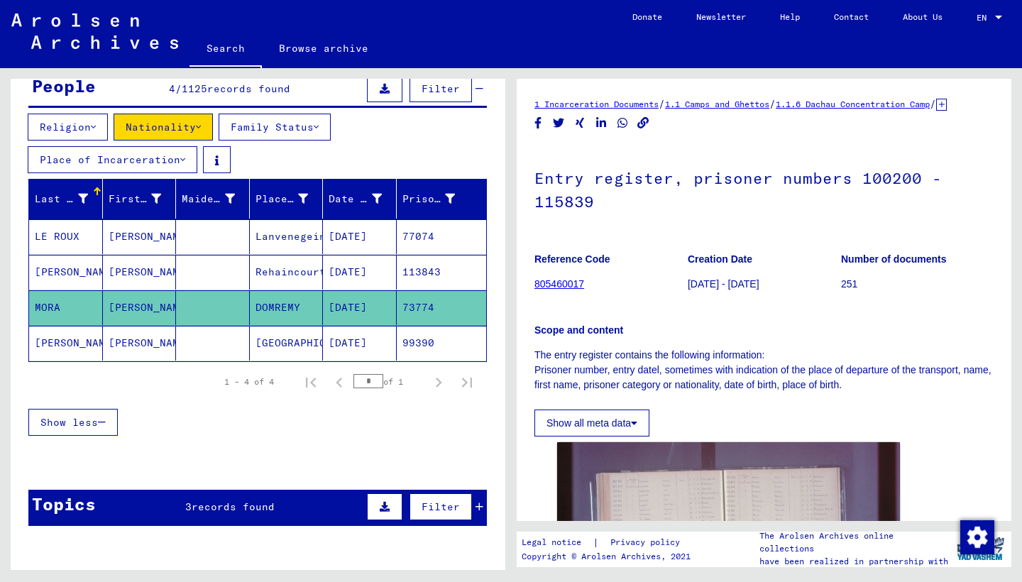
click at [993, 488] on div "DocID: 130432487" at bounding box center [764, 563] width 459 height 252
click at [941, 306] on figure "Number of documents 251" at bounding box center [917, 274] width 153 height 64
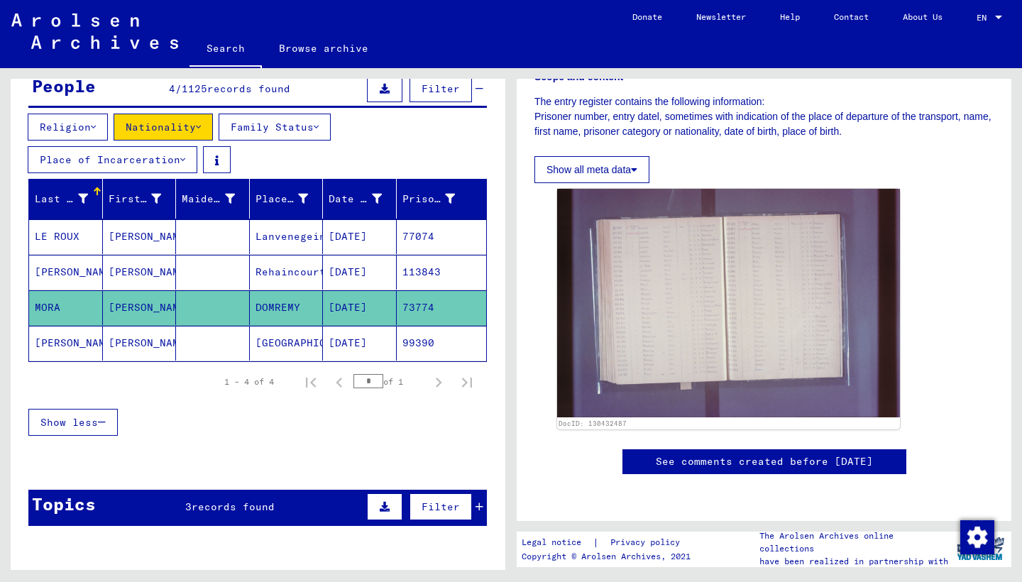
scroll to position [675, 0]
click at [305, 132] on button "Family Status" at bounding box center [275, 127] width 112 height 27
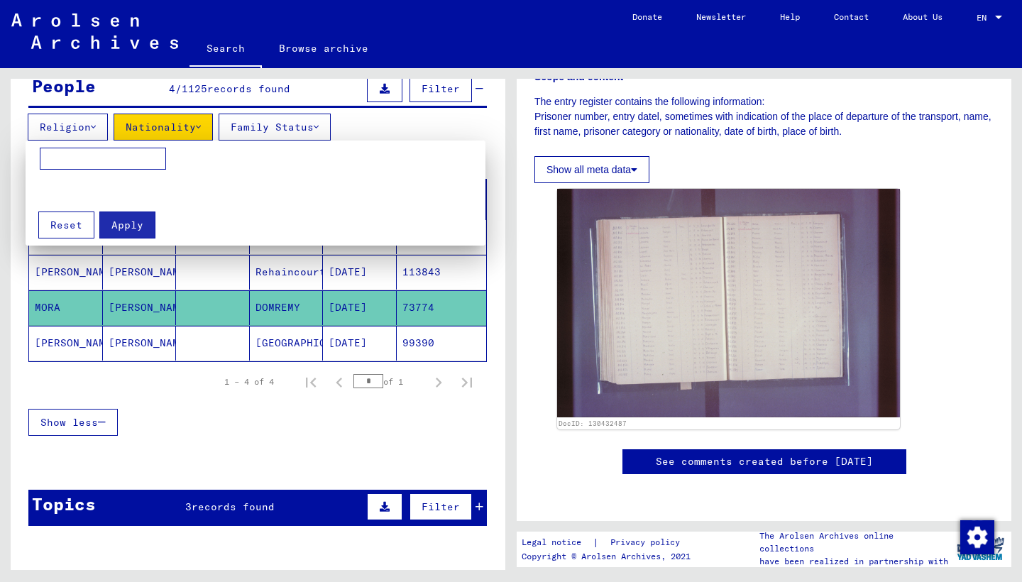
click at [280, 120] on div at bounding box center [511, 291] width 1022 height 582
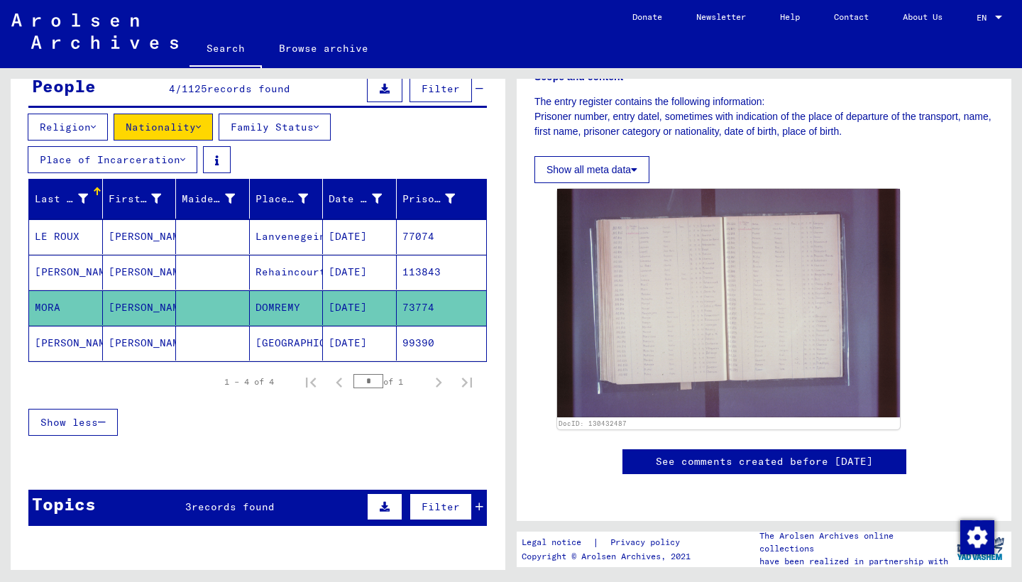
click at [170, 160] on button "Place of Incarceration" at bounding box center [113, 159] width 170 height 27
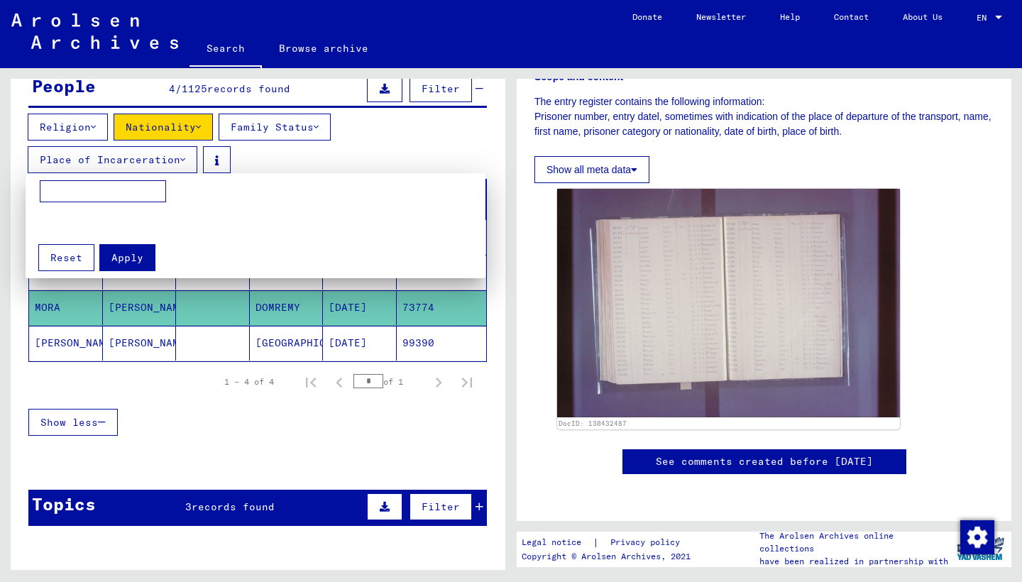
click at [139, 192] on input at bounding box center [103, 191] width 126 height 23
type input "*********"
click at [137, 258] on span "Apply" at bounding box center [127, 257] width 32 height 13
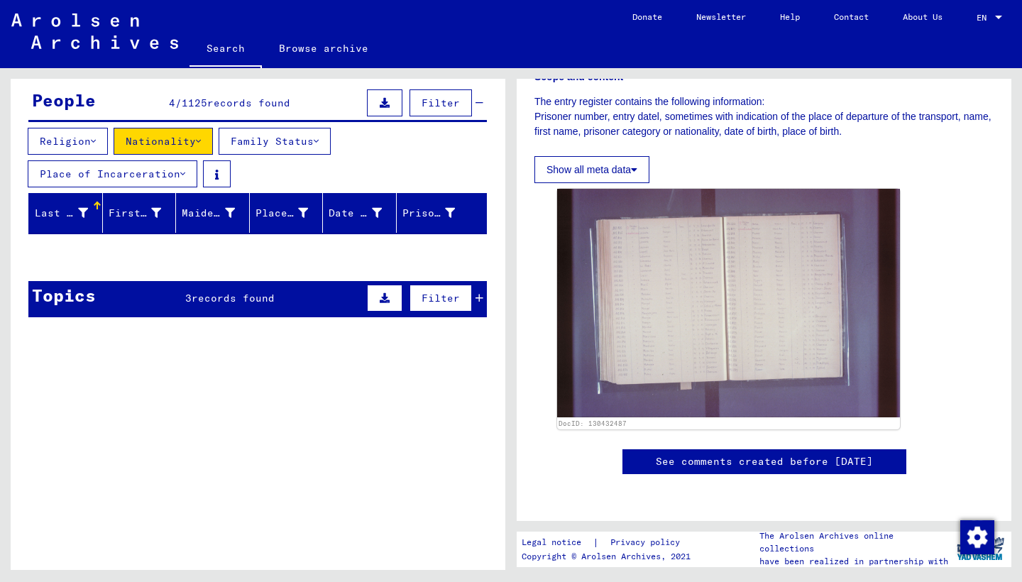
scroll to position [125, 0]
